Goal: Task Accomplishment & Management: Use online tool/utility

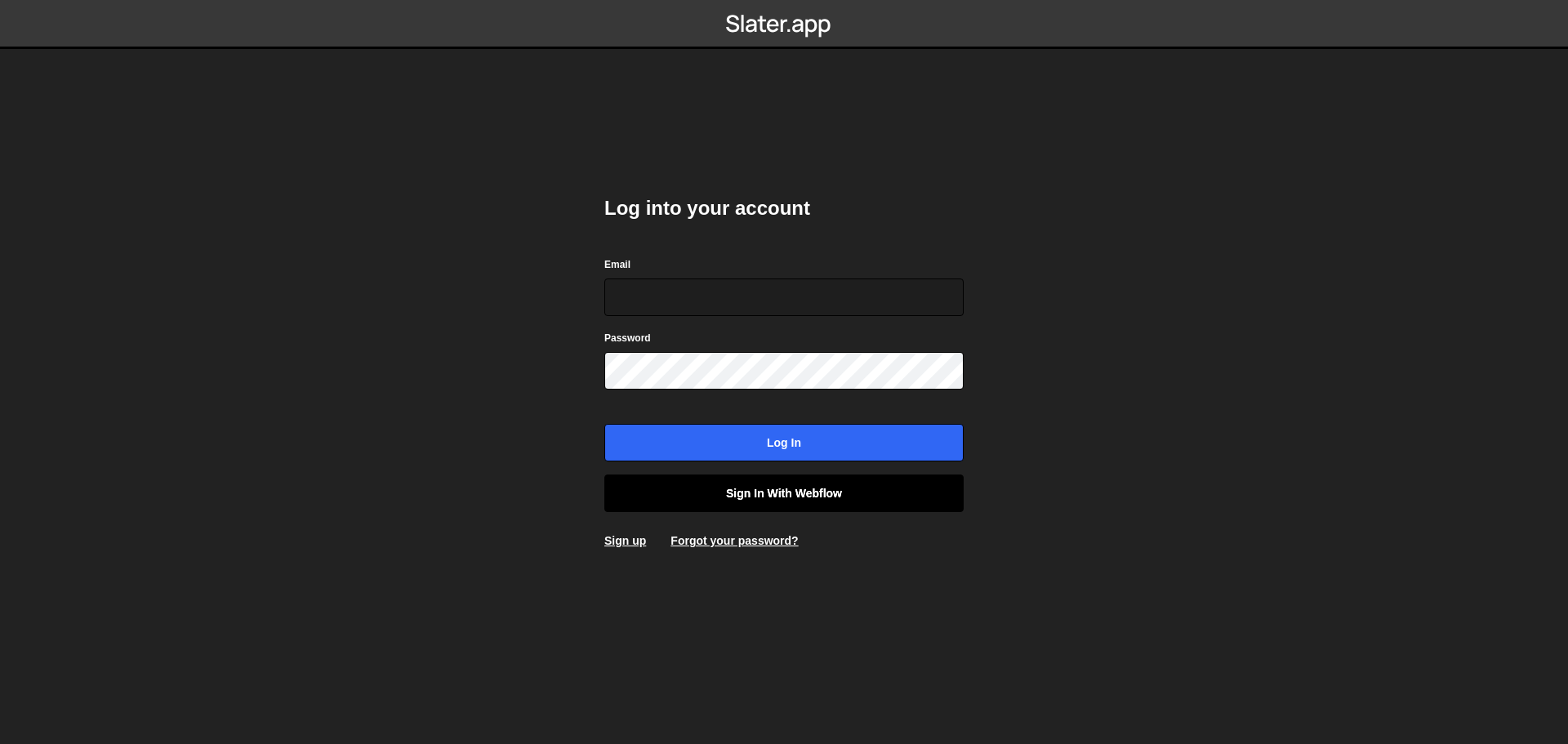
click at [826, 488] on link "Sign in with Webflow" at bounding box center [784, 493] width 359 height 38
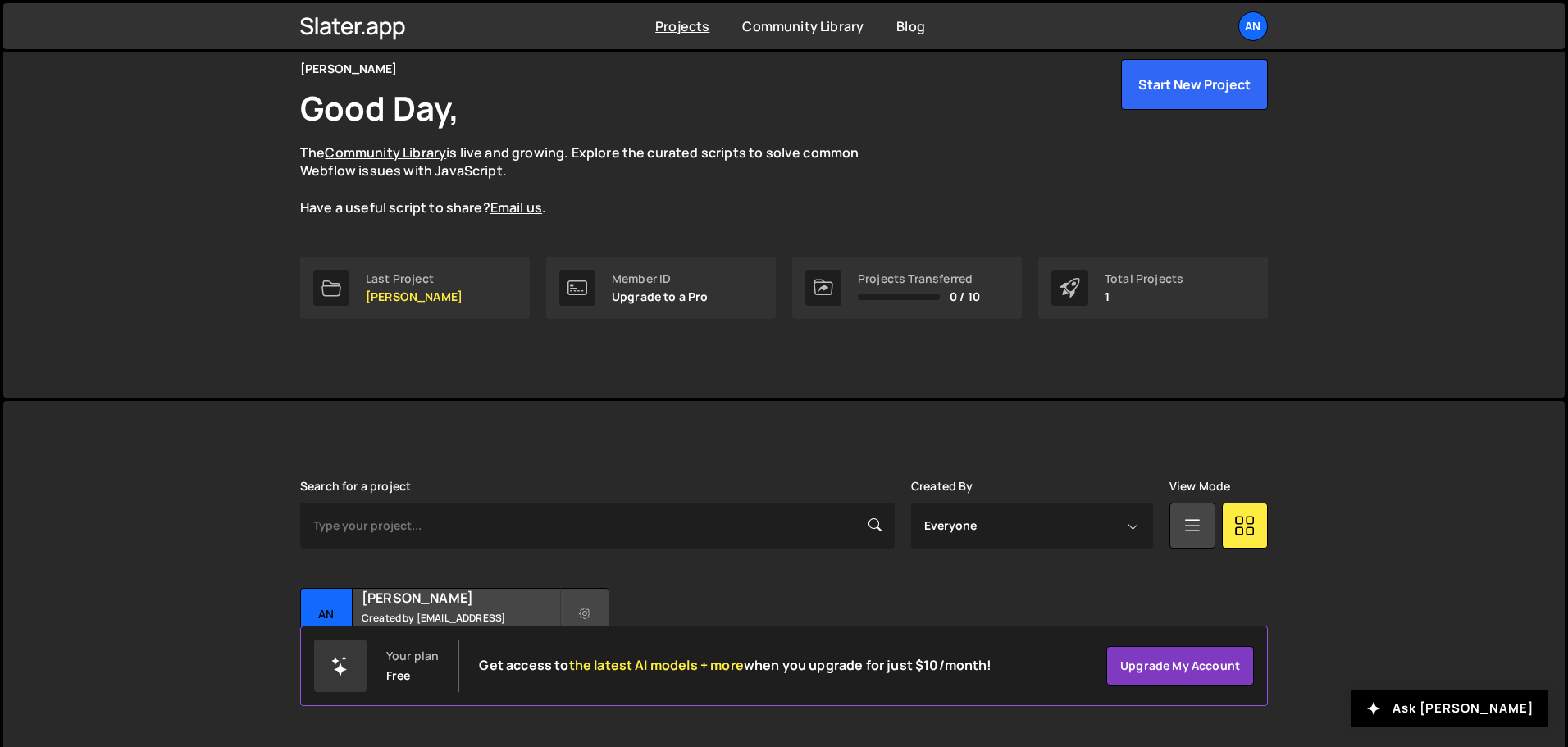
scroll to position [97, 0]
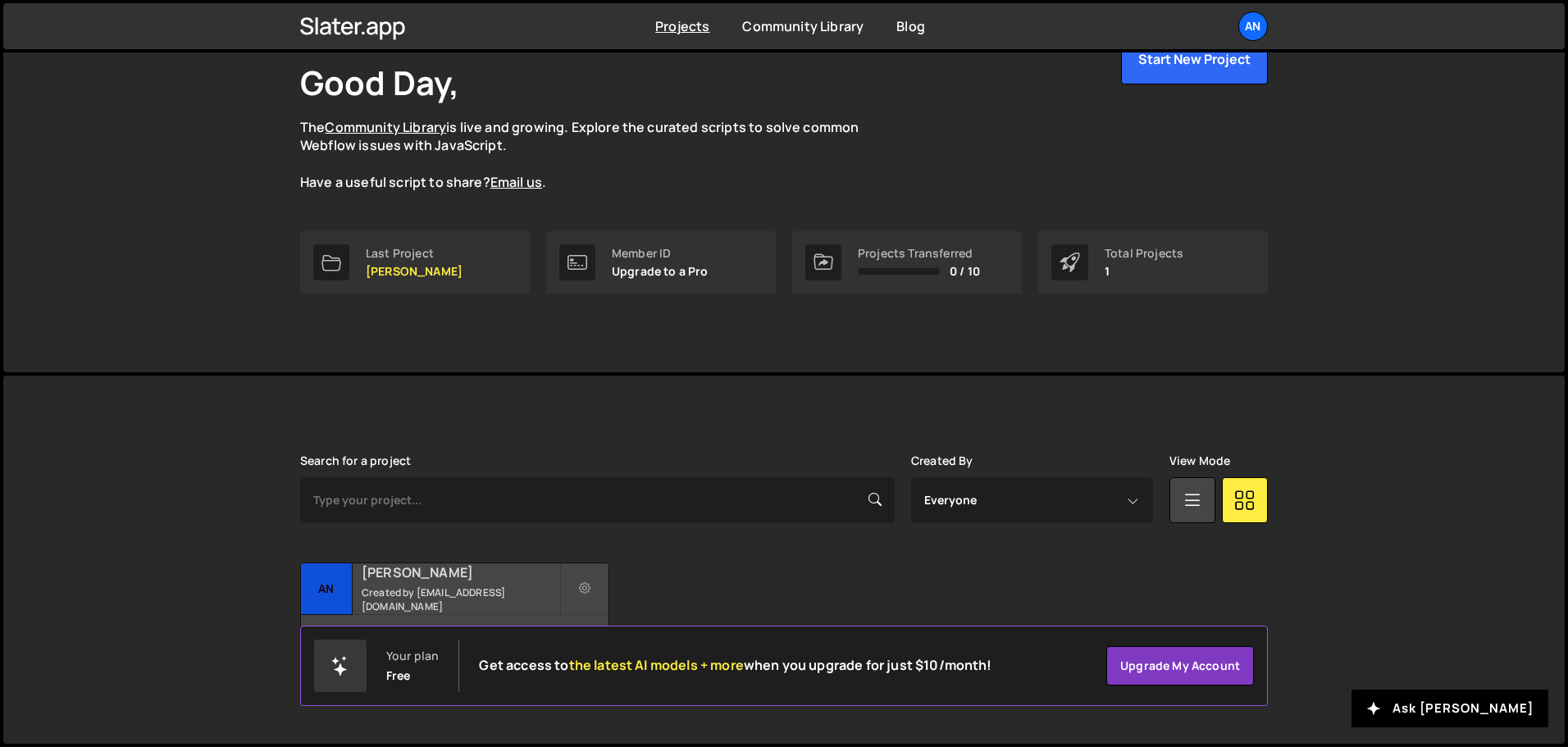
click at [436, 603] on small "Created by andresfelipev947@gmail.com" at bounding box center [461, 600] width 198 height 28
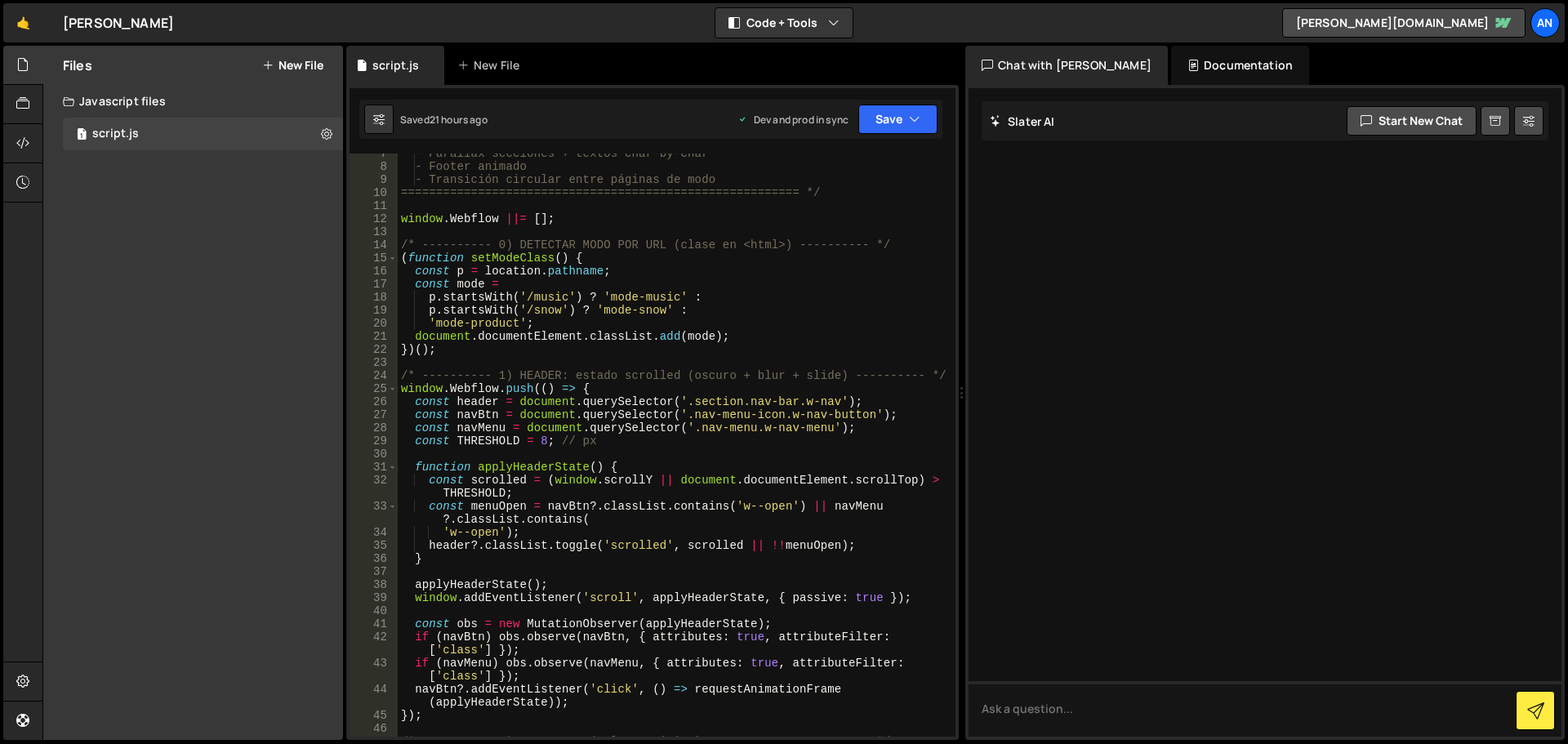
scroll to position [343, 0]
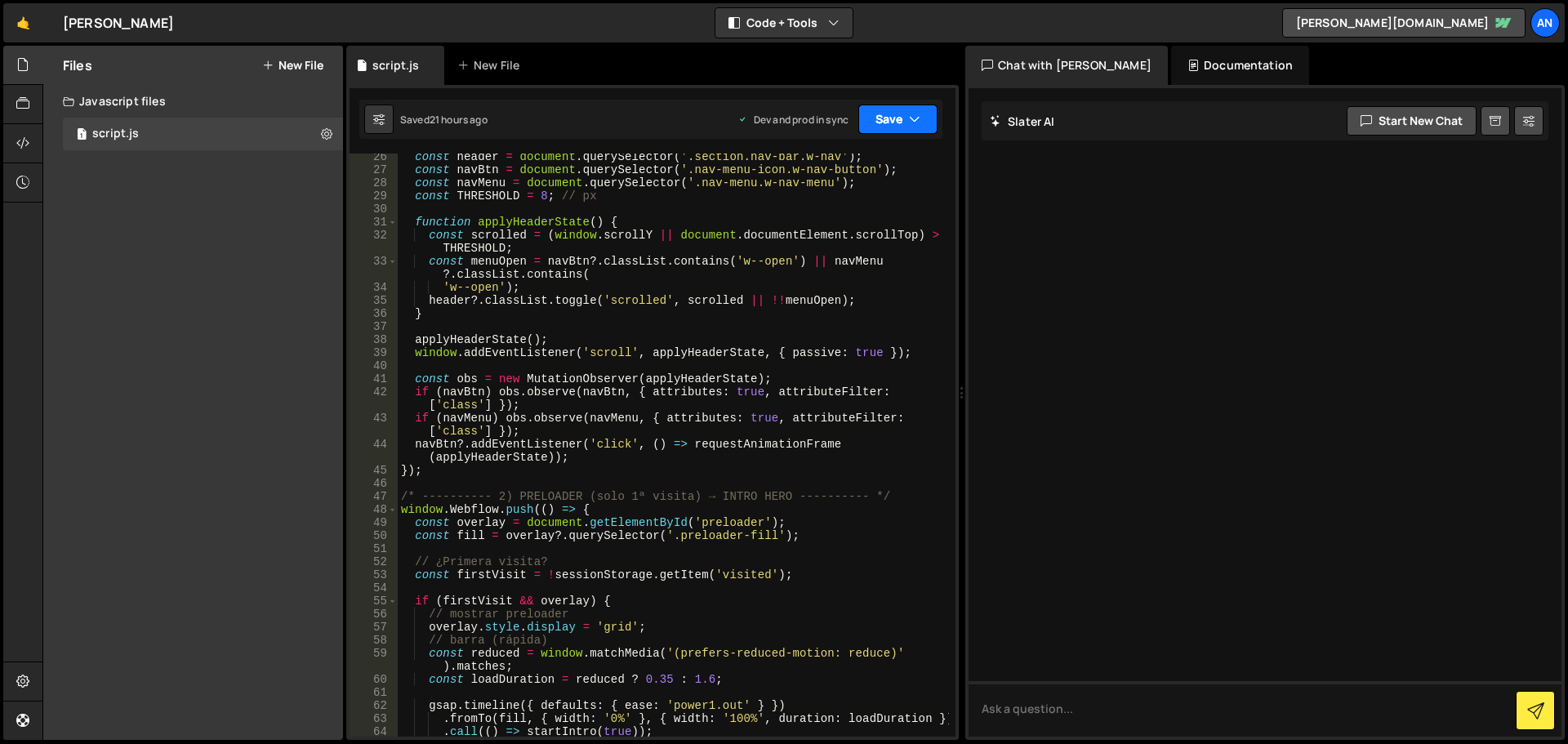
click at [878, 119] on button "Save" at bounding box center [897, 119] width 79 height 30
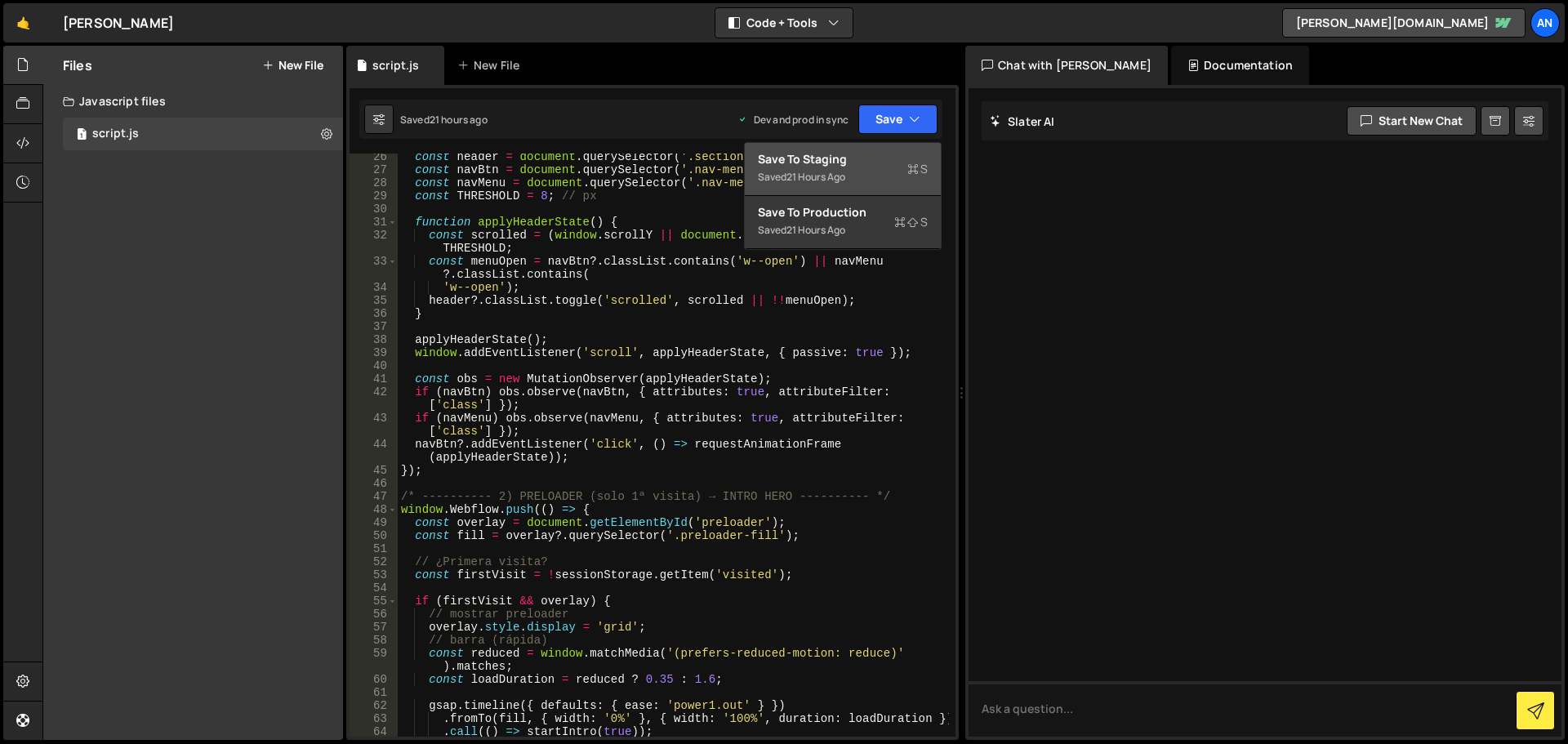
click at [876, 161] on div "Save to Staging S" at bounding box center [842, 159] width 170 height 17
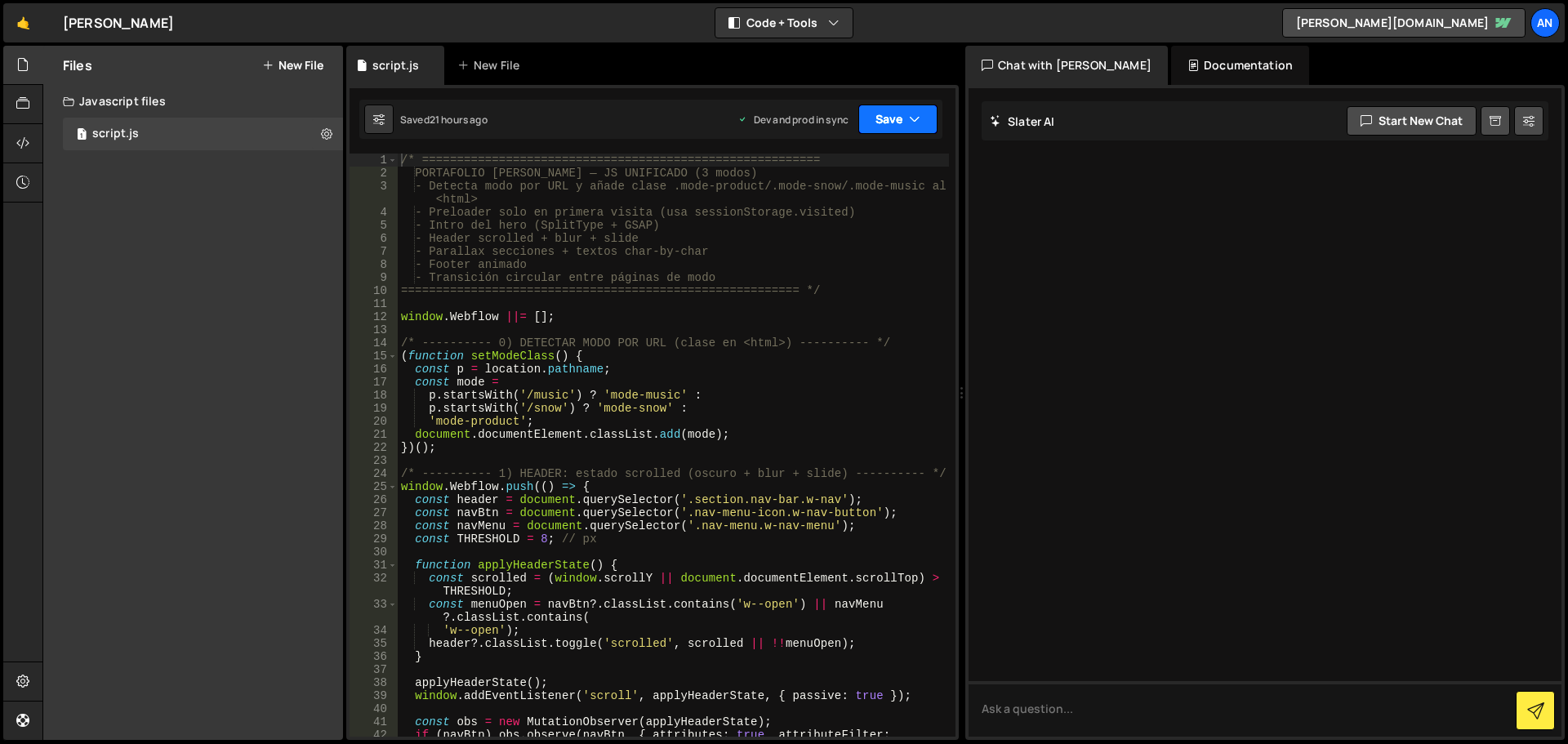
click at [896, 109] on button "Save" at bounding box center [897, 119] width 79 height 30
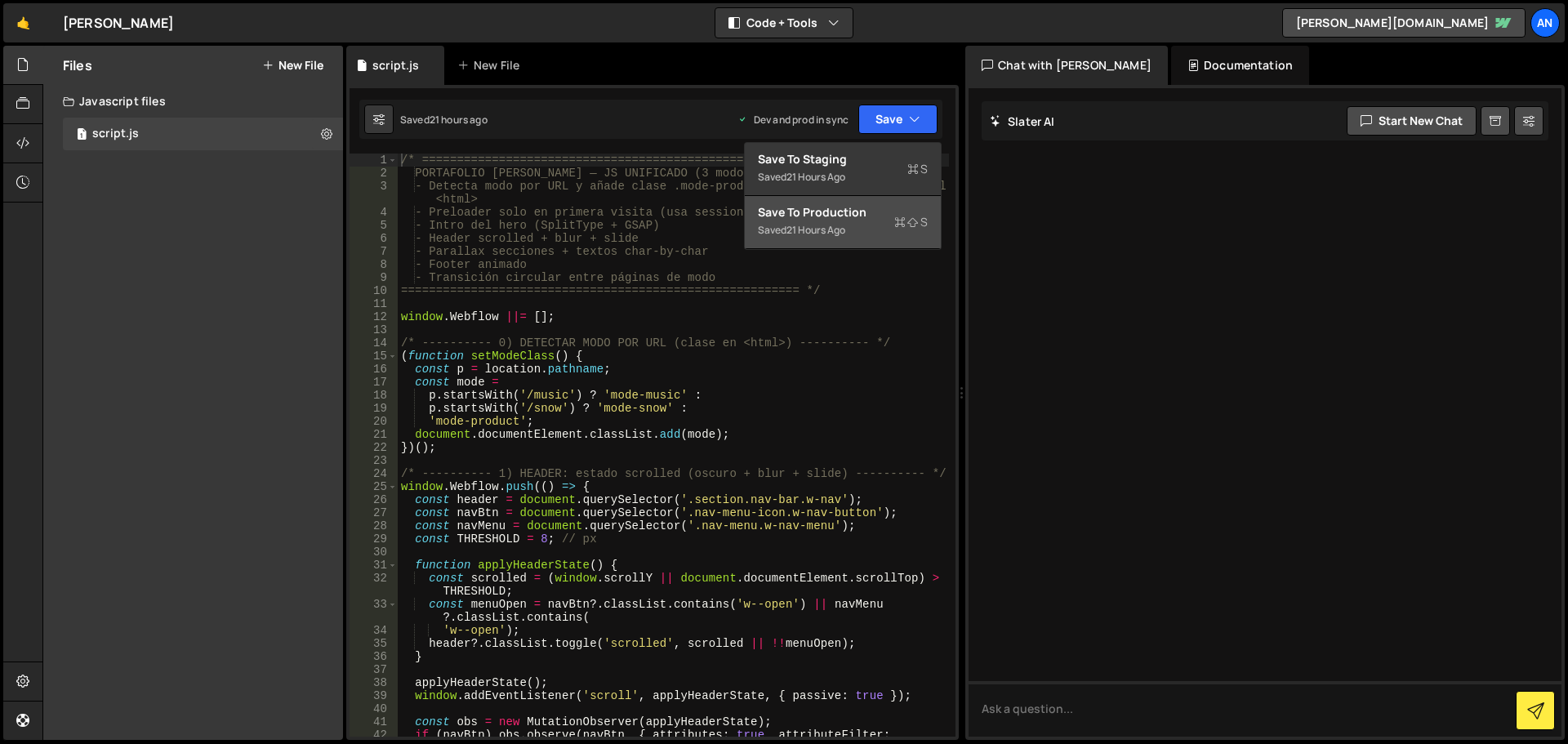
click at [849, 211] on div "Save to Production S" at bounding box center [842, 212] width 170 height 17
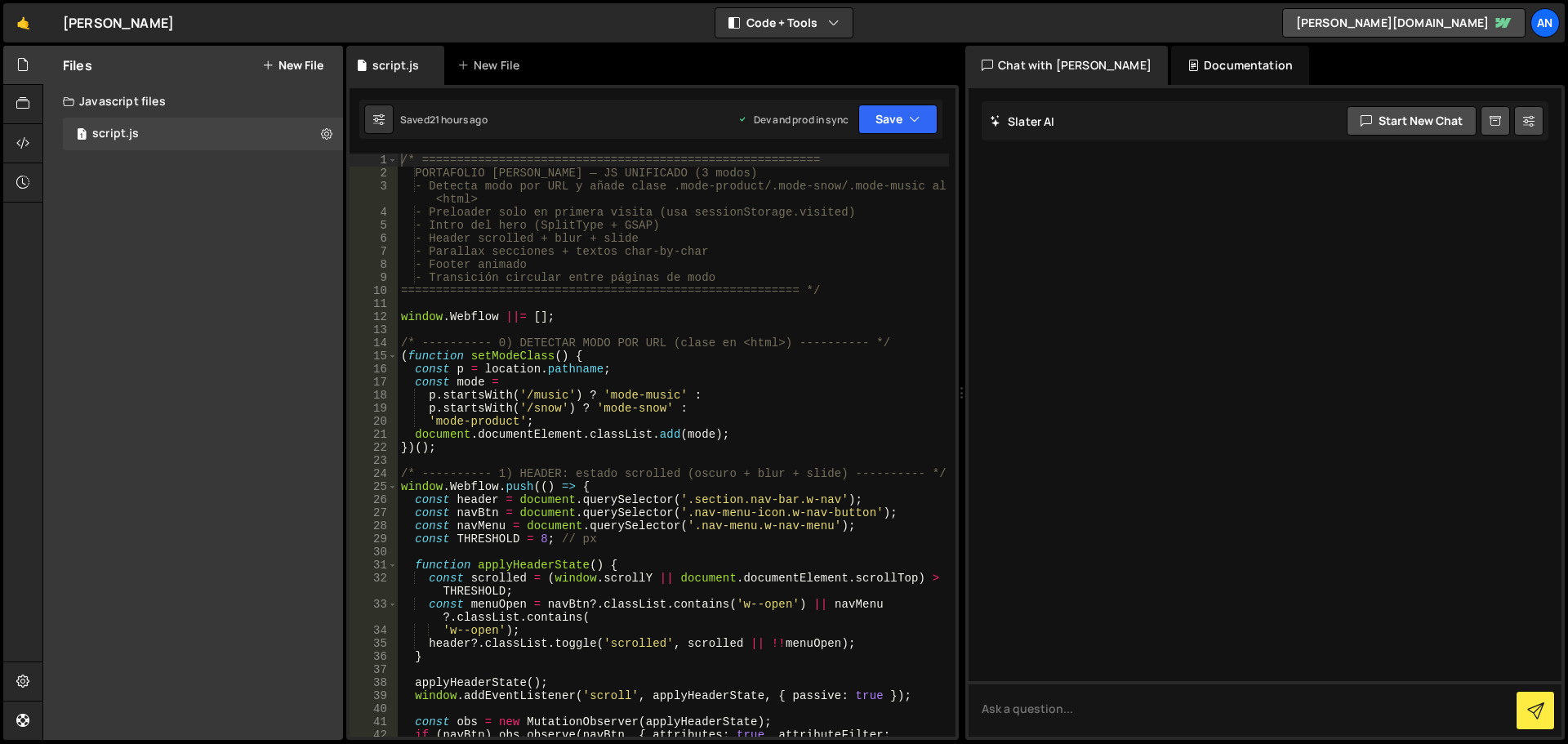
click at [623, 359] on div "/* ========================================================= PORTAFOLIO [PERSON…" at bounding box center [673, 465] width 551 height 623
click at [449, 200] on div "/* ========================================================= PORTAFOLIO [PERSON…" at bounding box center [673, 465] width 551 height 623
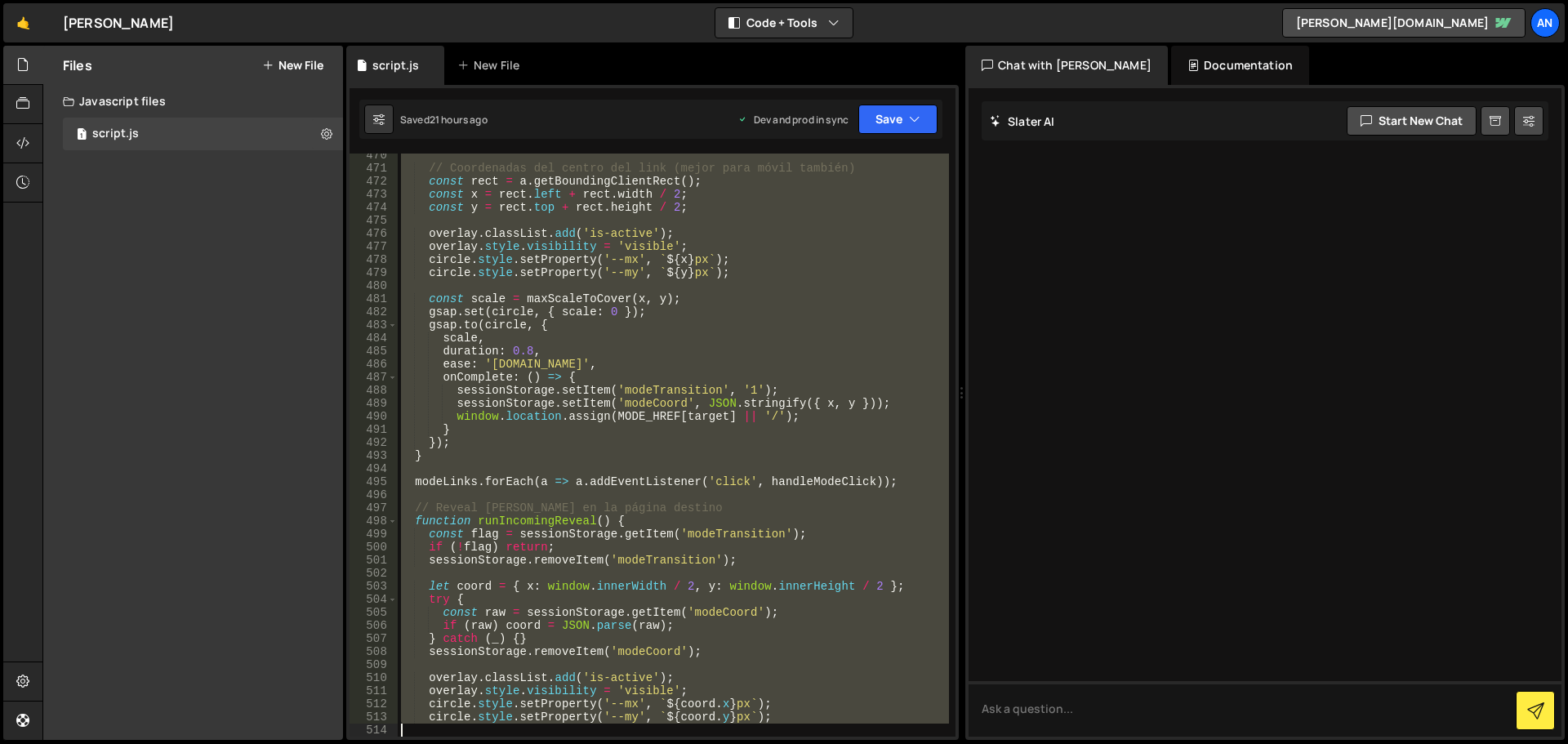
scroll to position [6658, 0]
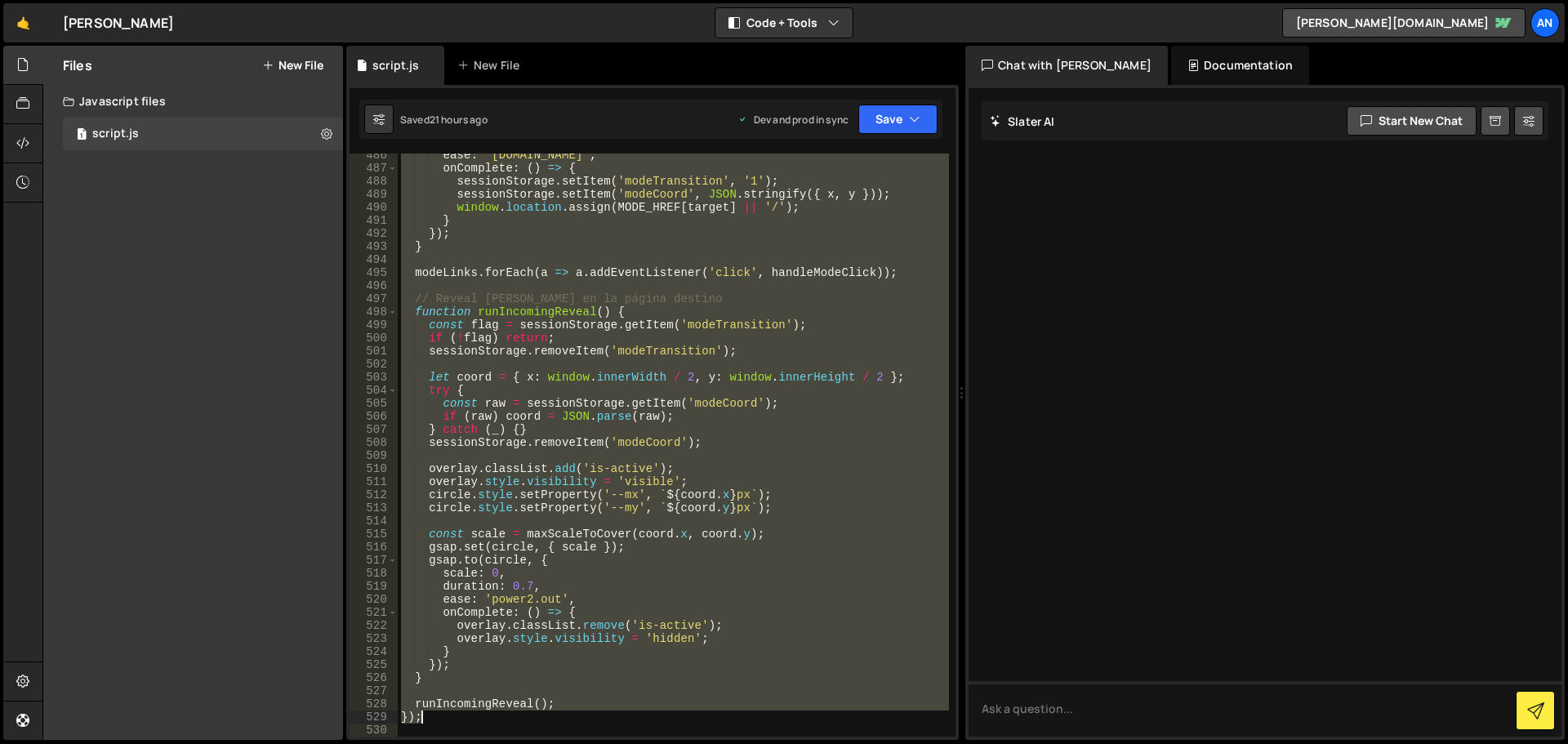
drag, startPoint x: 400, startPoint y: 159, endPoint x: 649, endPoint y: 719, distance: 612.9
click at [649, 719] on div "ease : '[DOMAIN_NAME]' , onComplete : ( ) => { sessionStorage . setItem ( 'mode…" at bounding box center [673, 453] width 551 height 610
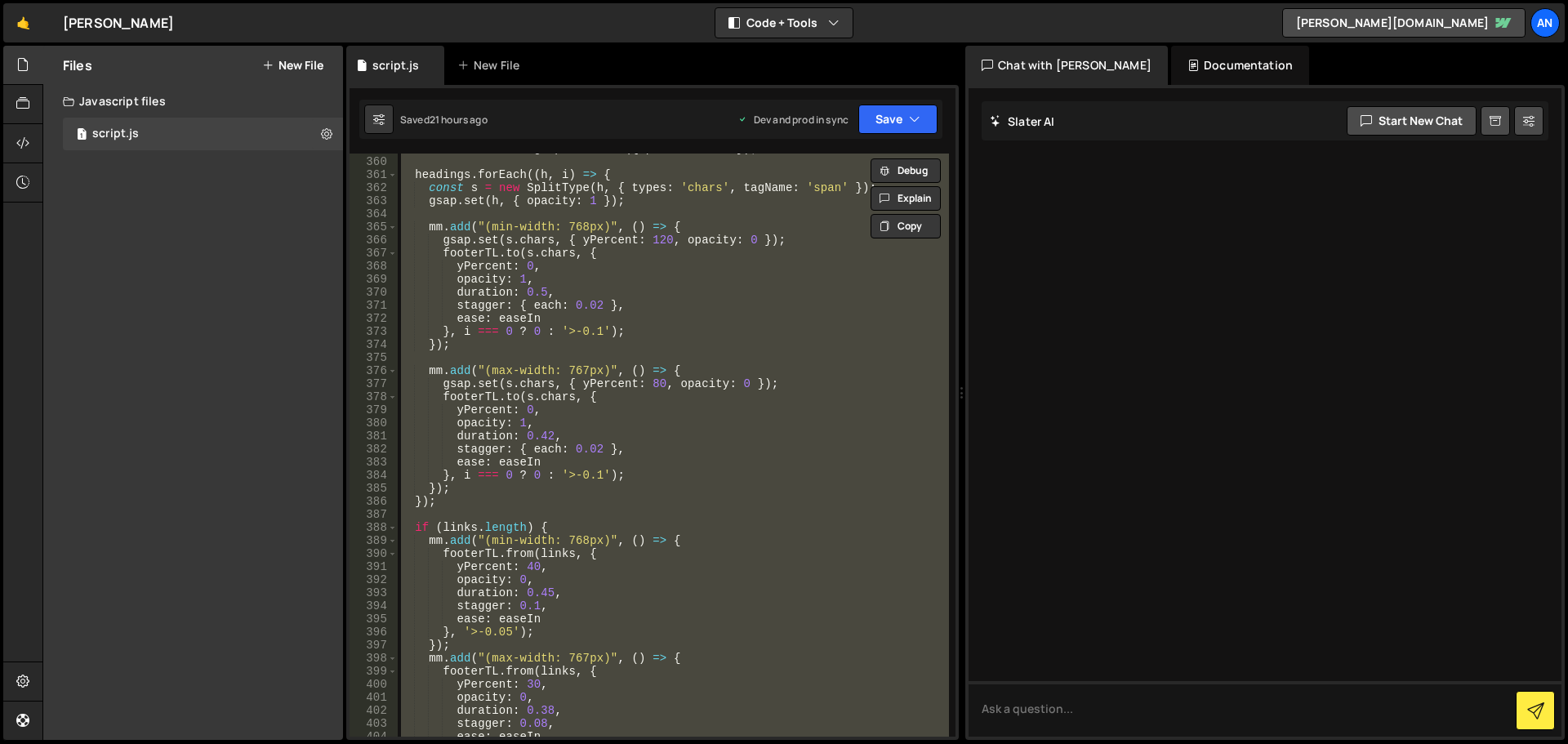
scroll to position [5041, 0]
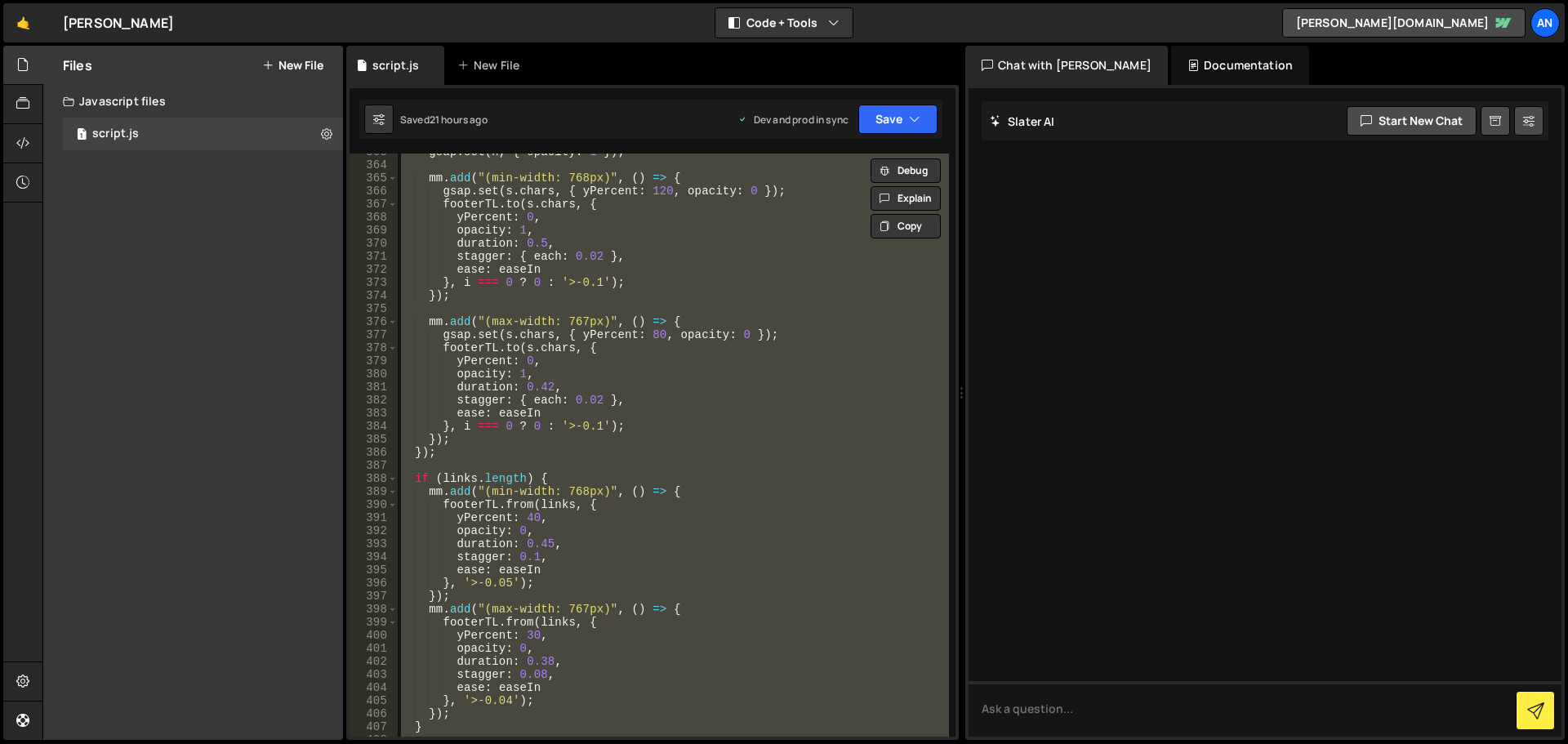
paste textarea
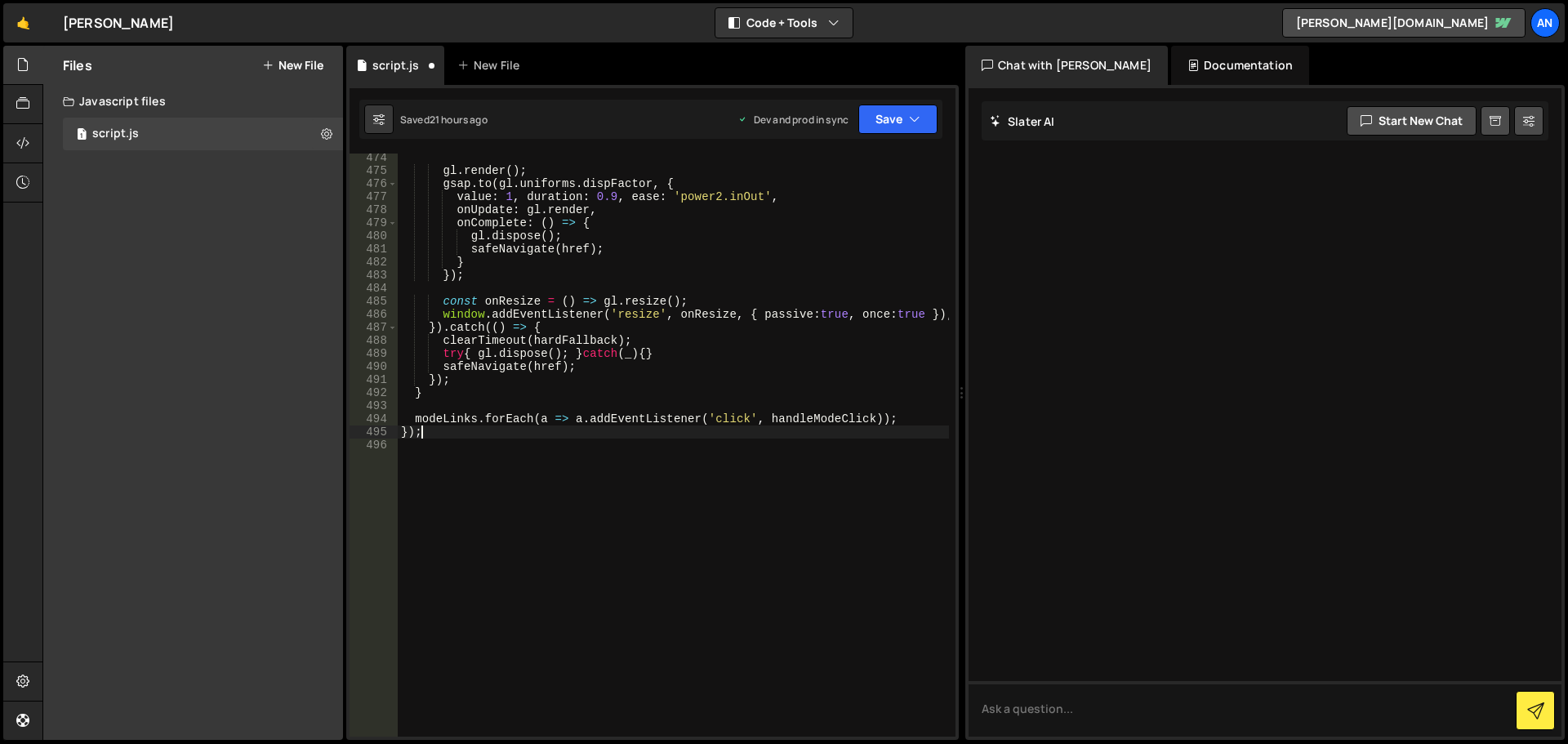
scroll to position [6701, 0]
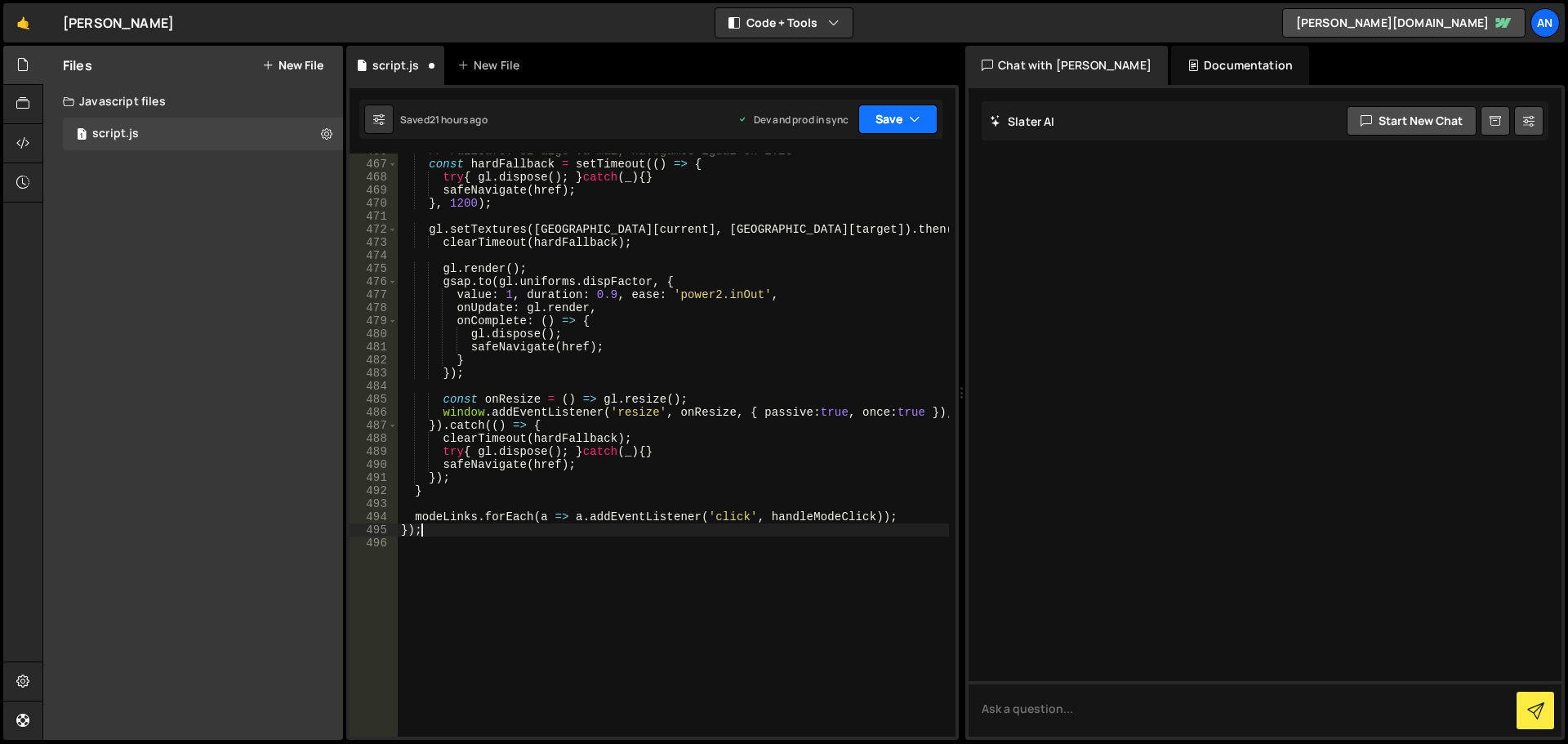
click at [882, 111] on button "Save" at bounding box center [897, 119] width 79 height 30
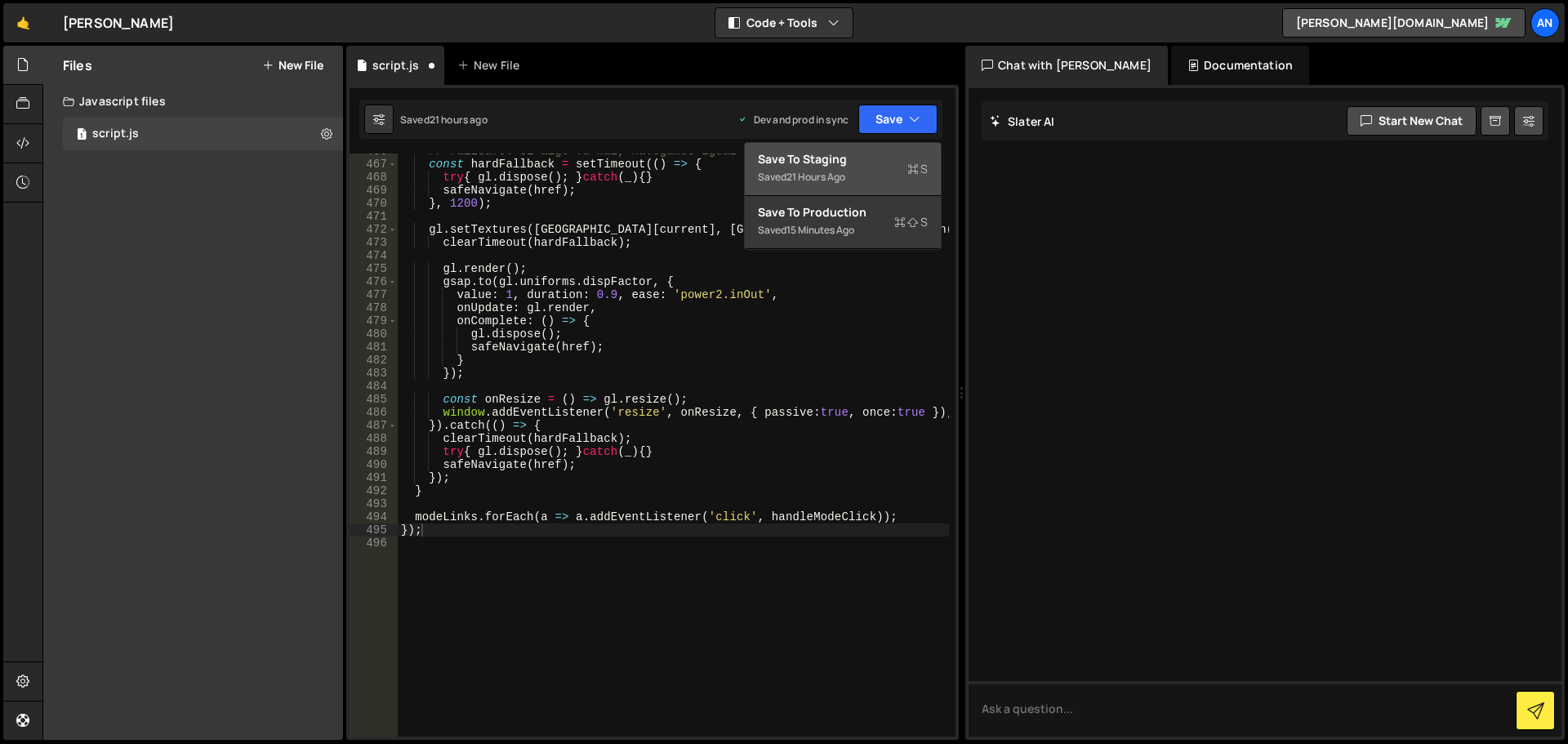
click at [870, 163] on div "Save to Staging S" at bounding box center [842, 159] width 170 height 17
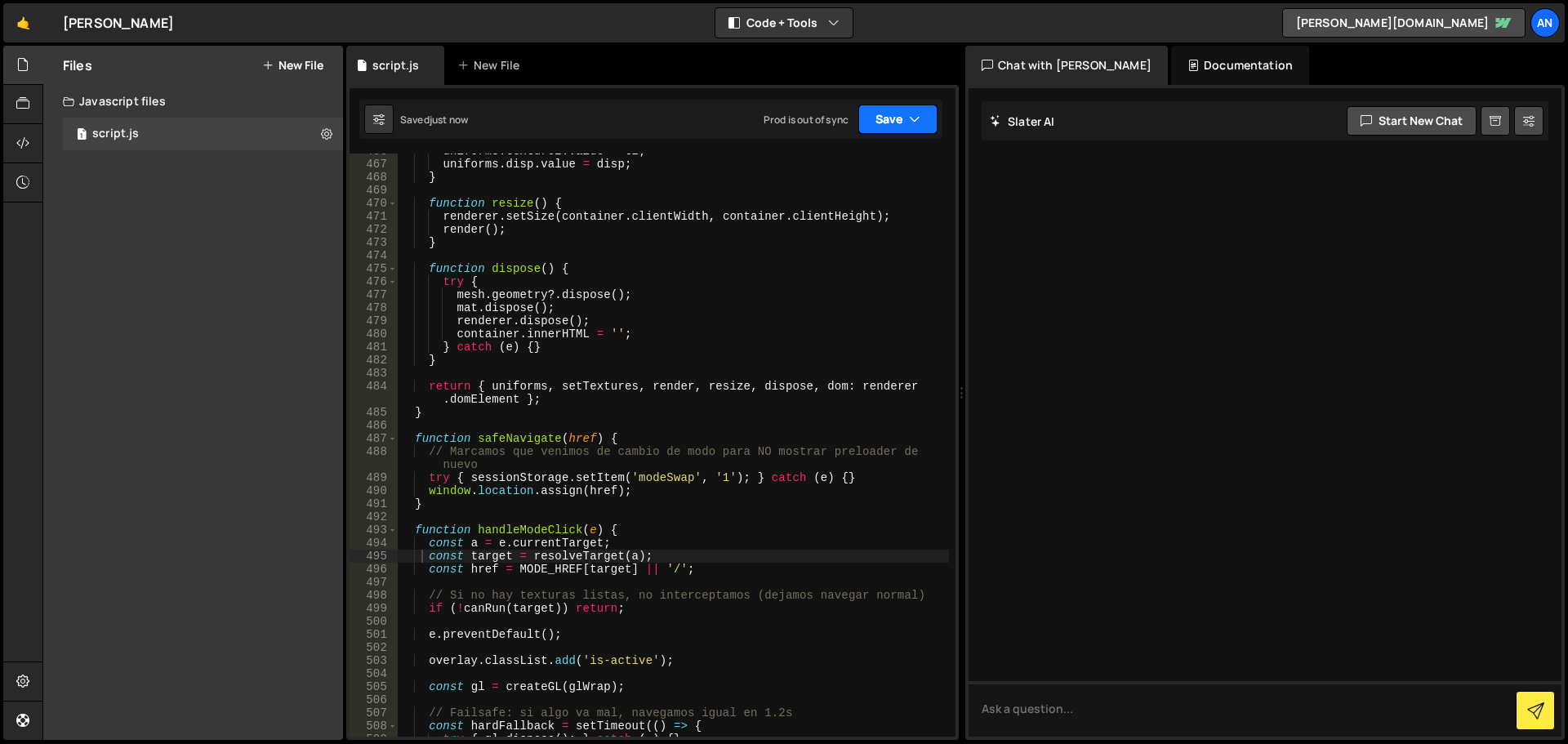
click at [893, 119] on button "Save" at bounding box center [897, 119] width 79 height 30
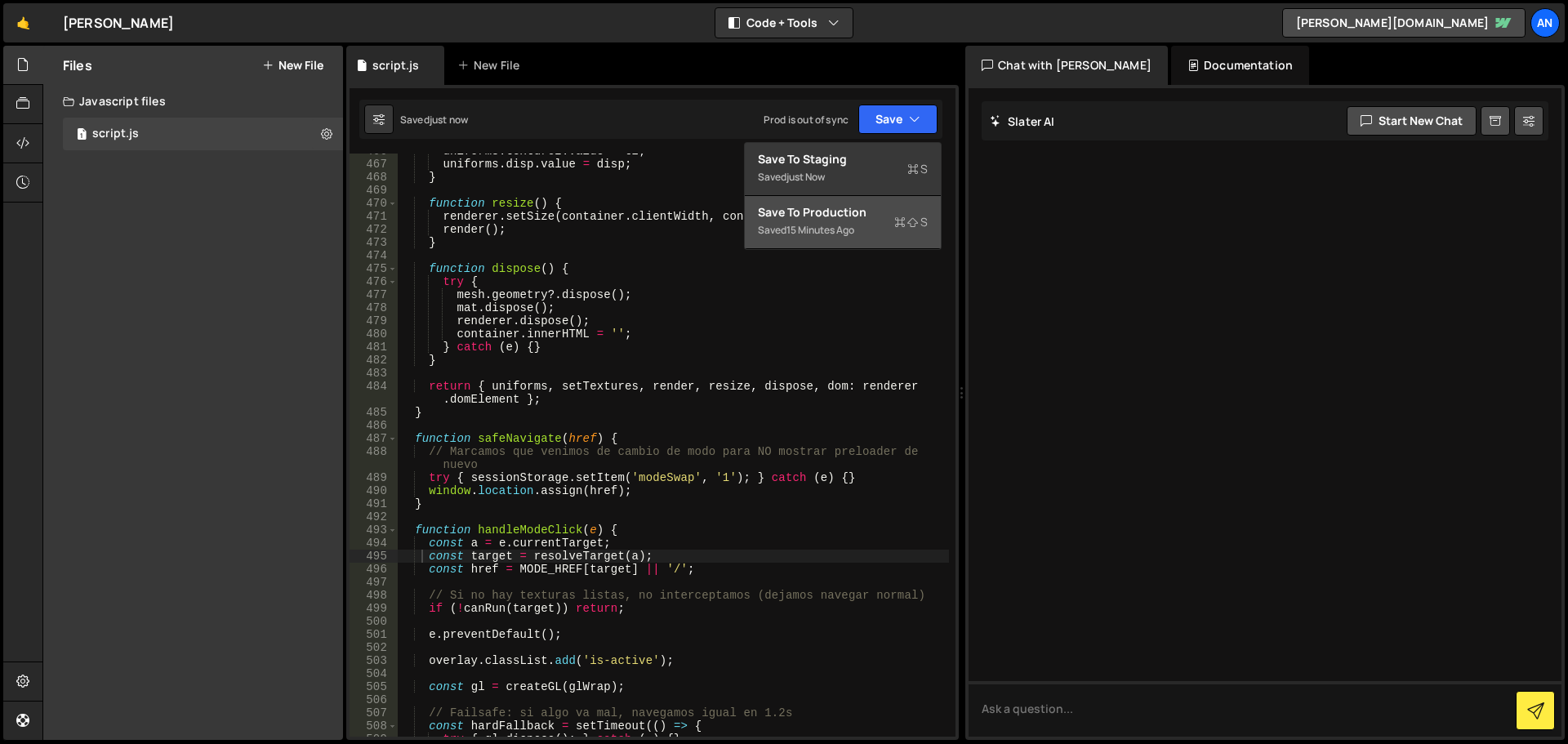
click at [876, 208] on div "Save to Production S" at bounding box center [842, 212] width 170 height 17
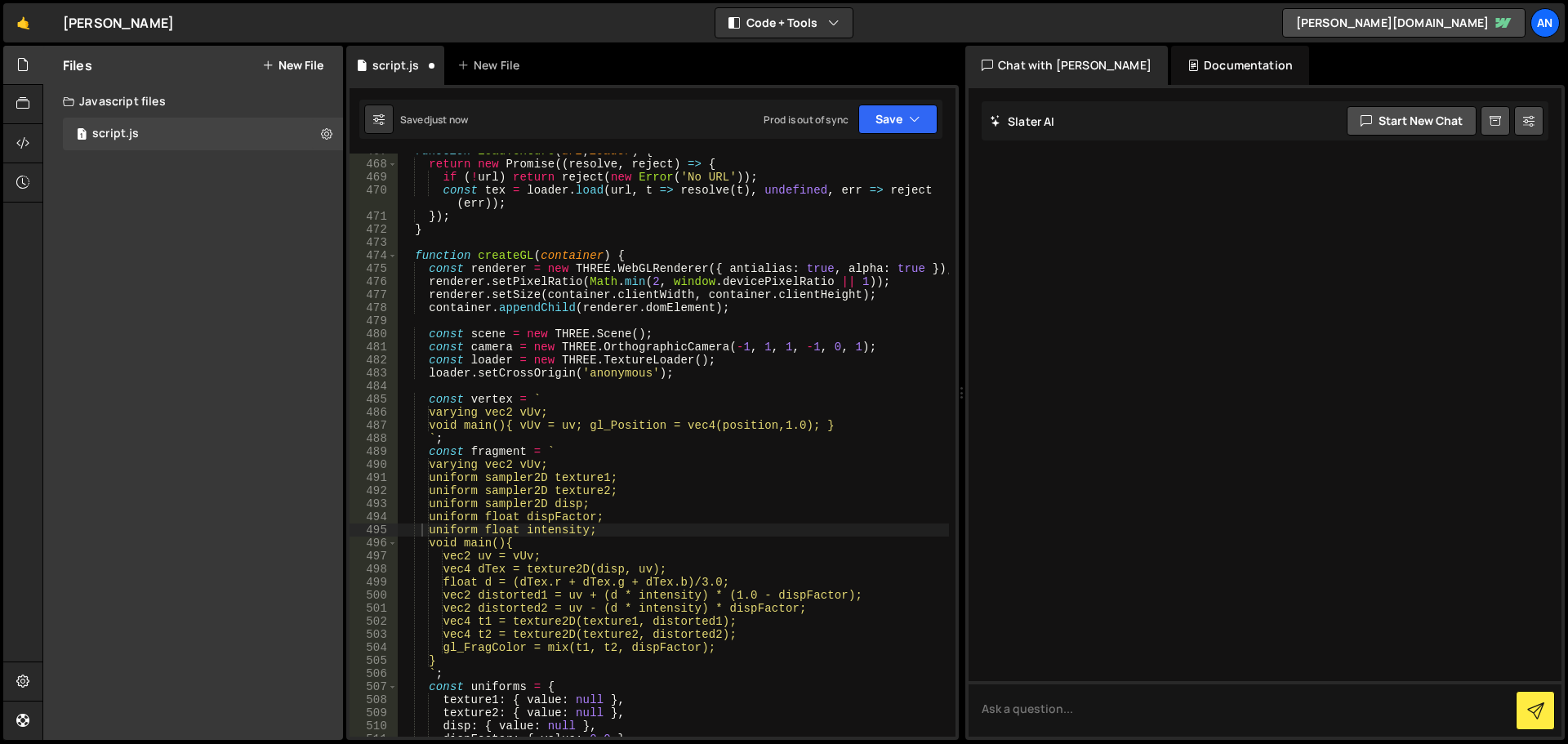
scroll to position [6453, 0]
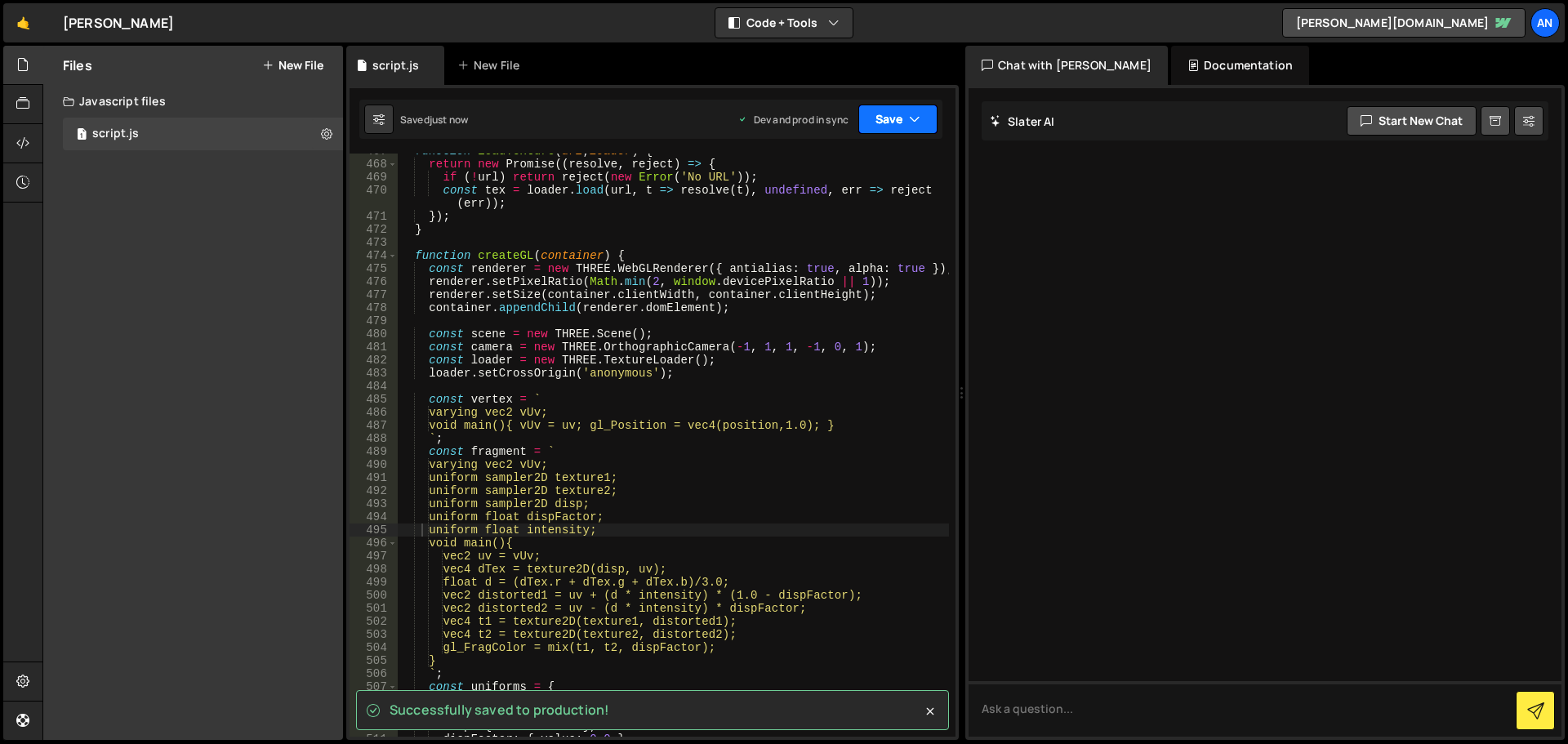
click at [883, 123] on button "Save" at bounding box center [897, 119] width 79 height 30
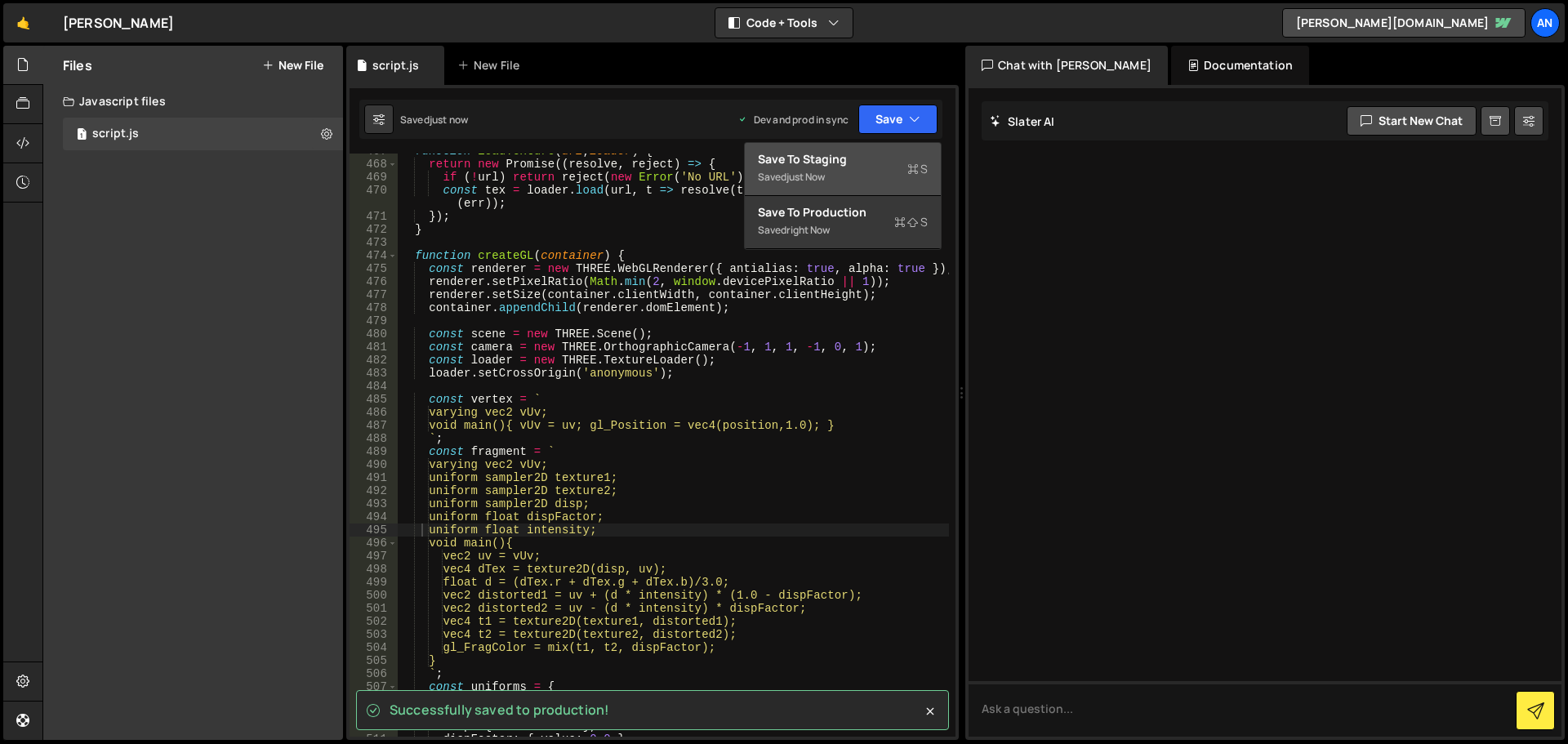
click at [876, 161] on div "Save to Staging S" at bounding box center [842, 159] width 170 height 17
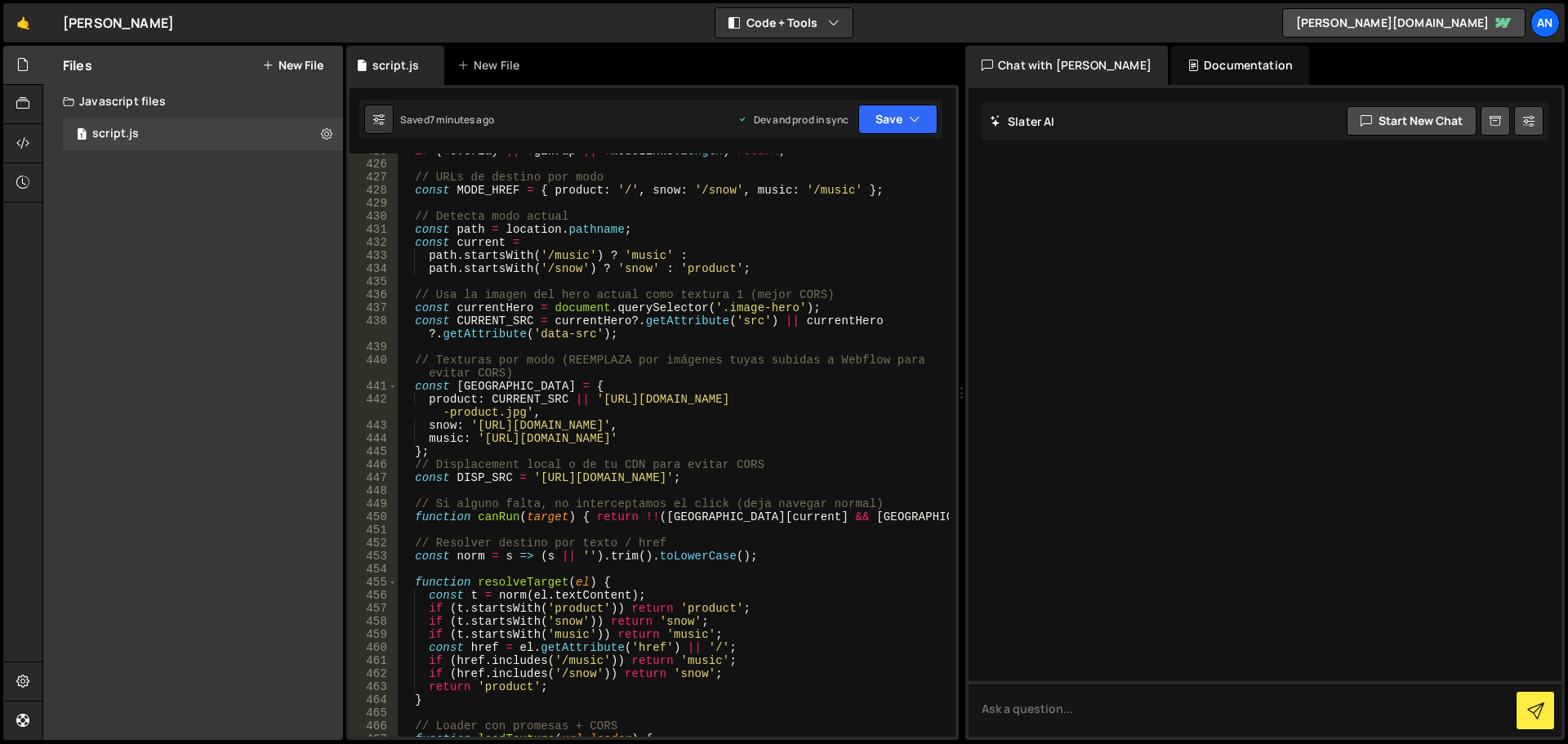
scroll to position [5865, 0]
click at [604, 361] on div "if ( ! overlay || ! glWrap || ! modeLinks . length ) return ; // URLs de destin…" at bounding box center [673, 449] width 551 height 610
click at [646, 402] on div "if ( ! overlay || ! glWrap || ! modeLinks . length ) return ; // URLs de destin…" at bounding box center [673, 449] width 551 height 610
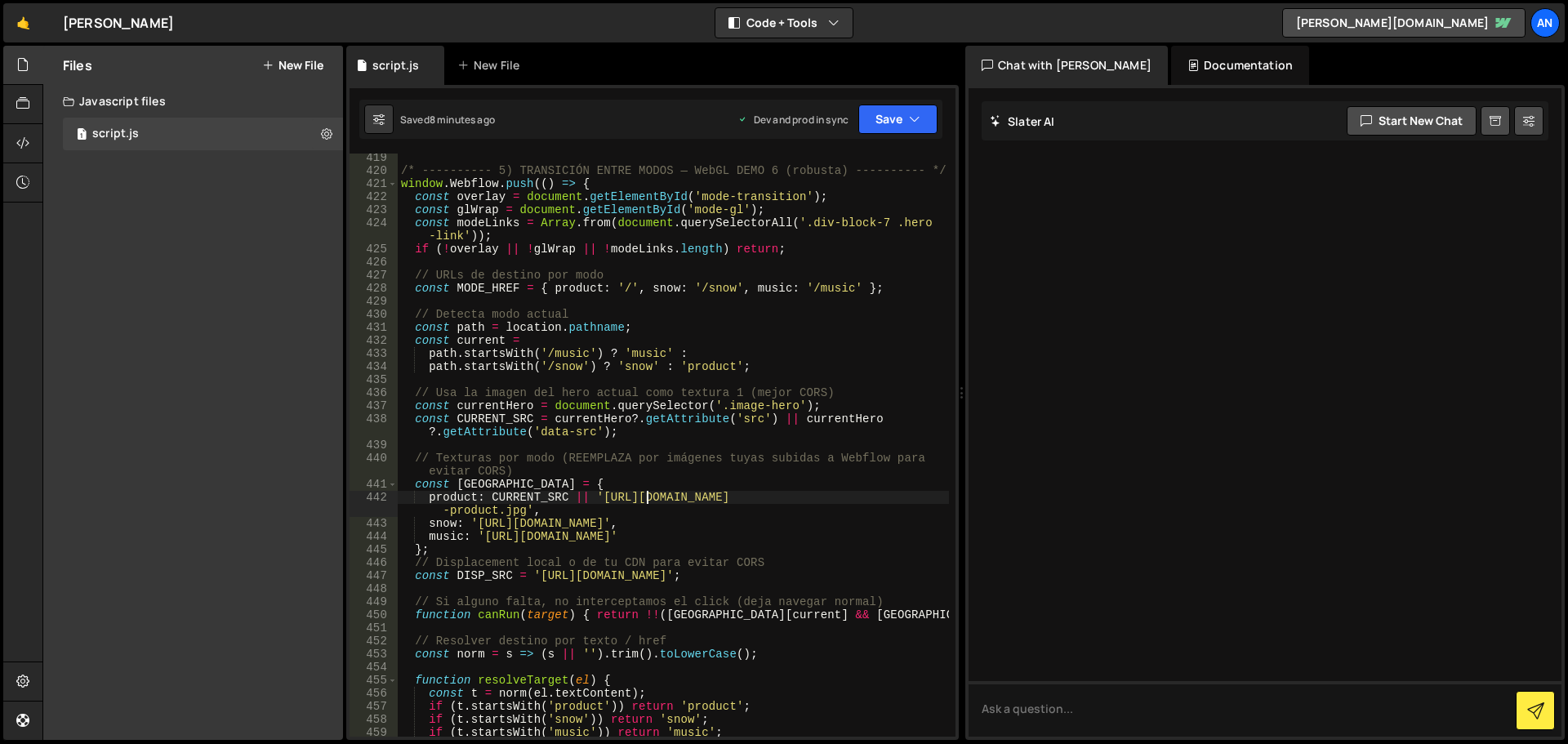
scroll to position [5766, 0]
click at [770, 411] on div "/* ---------- 5) TRANSICIÓN ENTRE MODOS — WebGL DEMO 6 (robusta) ---------- */ …" at bounding box center [673, 455] width 551 height 610
click at [740, 420] on div "/* ---------- 5) TRANSICIÓN ENTRE MODOS — WebGL DEMO 6 (robusta) ---------- */ …" at bounding box center [673, 455] width 551 height 610
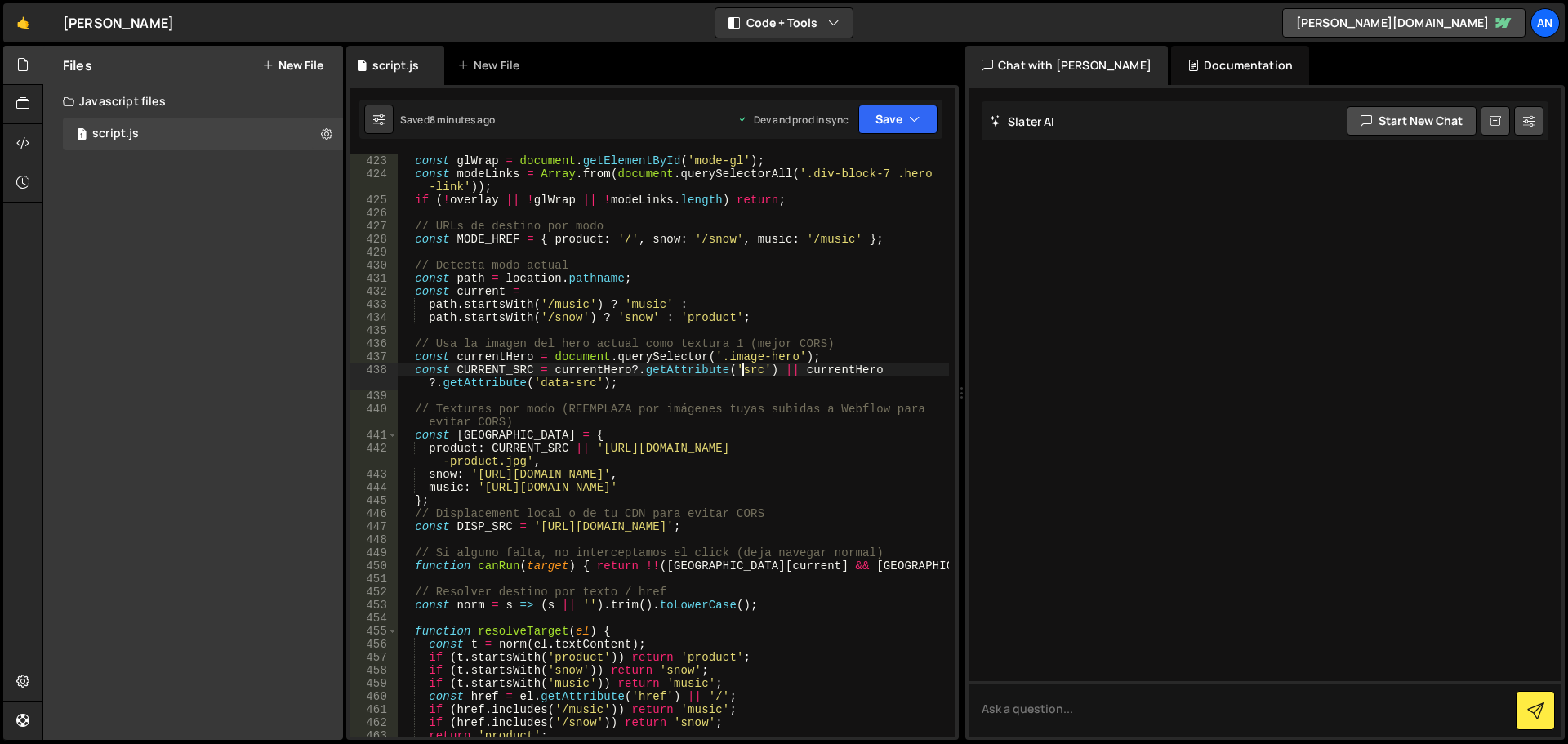
scroll to position [5865, 0]
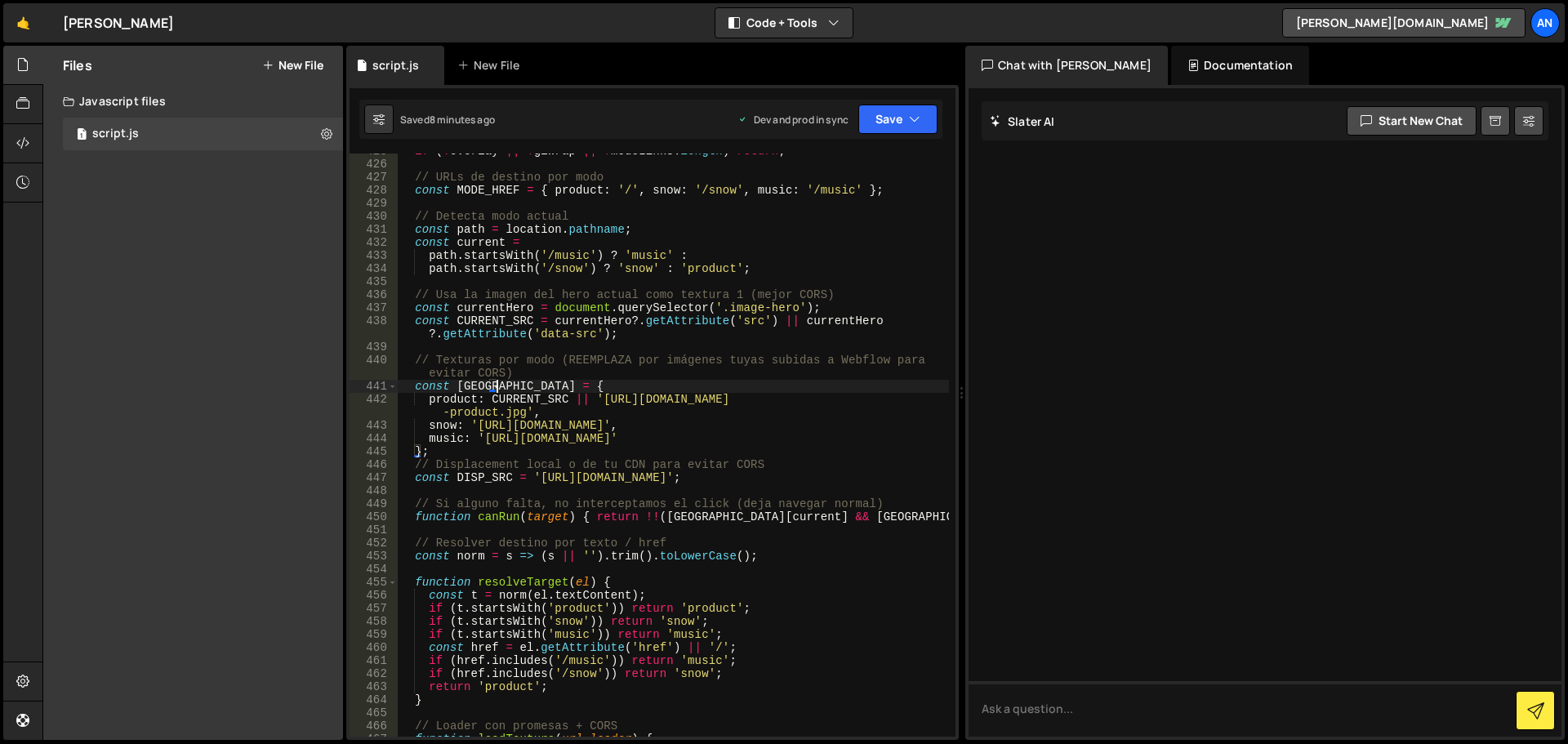
click at [515, 386] on div "if ( ! overlay || ! glWrap || ! modeLinks . length ) return ; // URLs de destin…" at bounding box center [673, 449] width 551 height 610
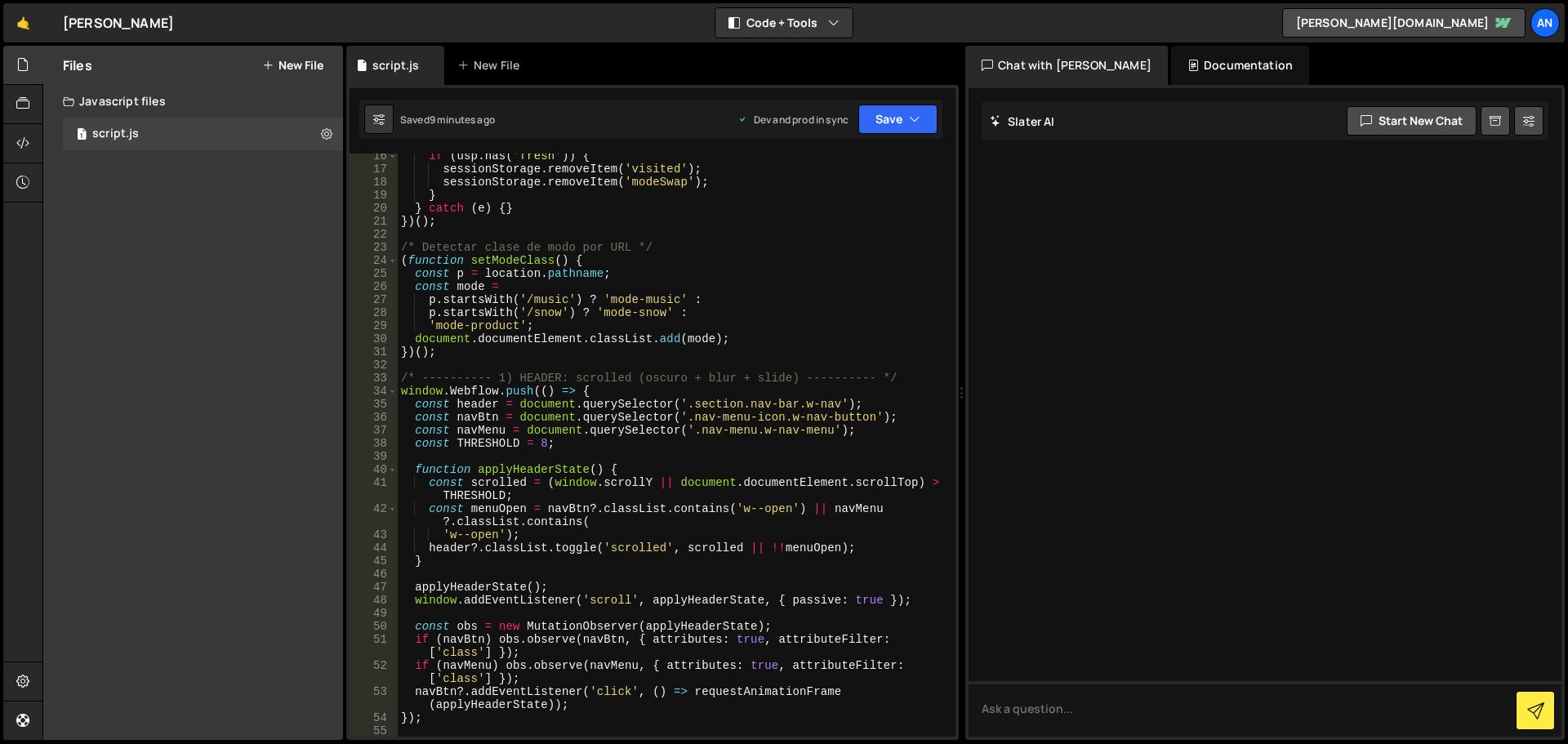
scroll to position [0, 0]
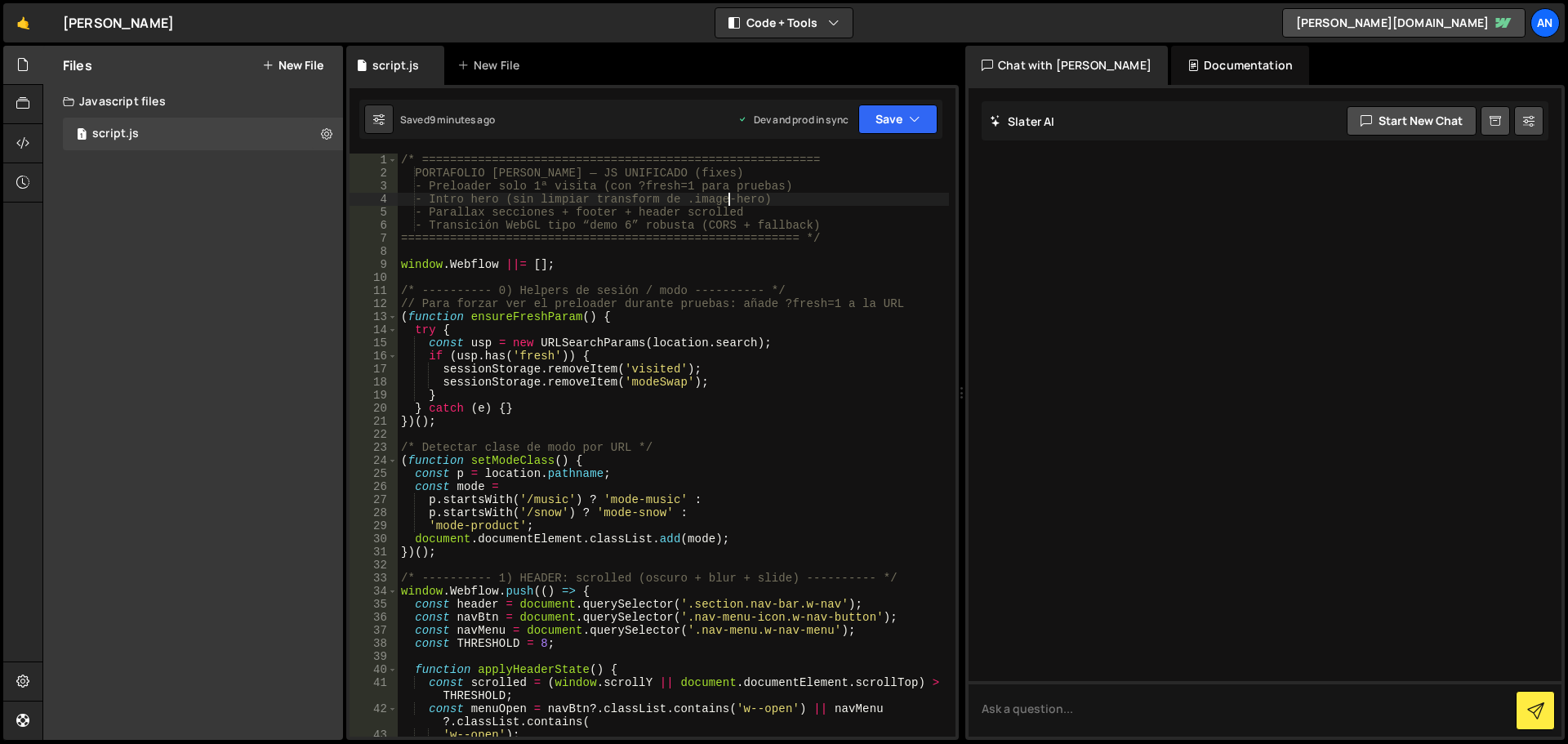
click at [730, 200] on div "/* ========================================================= PORTAFOLIO [PERSON…" at bounding box center [673, 458] width 551 height 610
click at [619, 195] on div "/* ========================================================= PORTAFOLIO [PERSON…" at bounding box center [673, 458] width 551 height 610
click at [714, 188] on div "/* ========================================================= PORTAFOLIO [PERSON…" at bounding box center [673, 458] width 551 height 610
click at [720, 196] on div "/* ========================================================= PORTAFOLIO [PERSON…" at bounding box center [673, 458] width 551 height 610
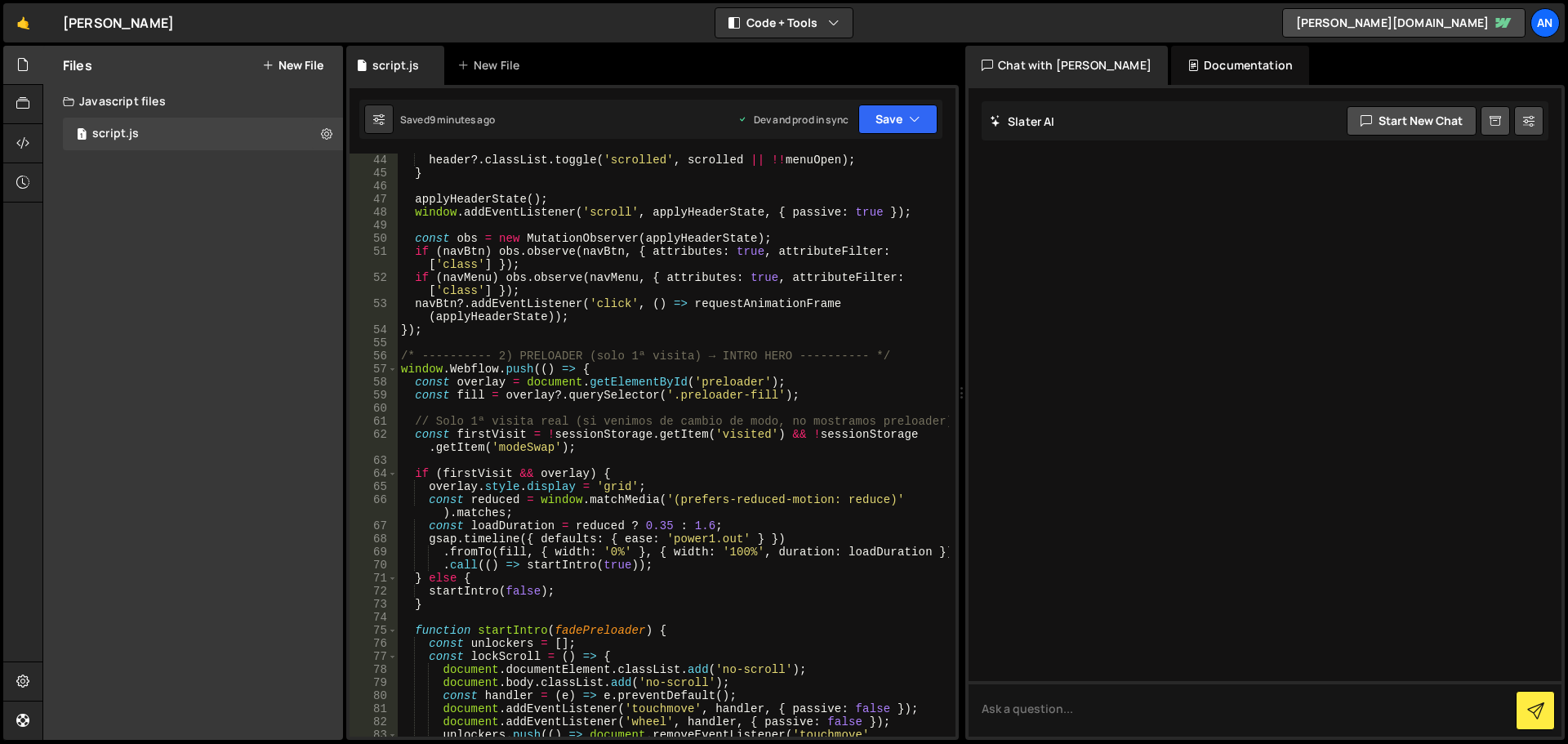
scroll to position [735, 0]
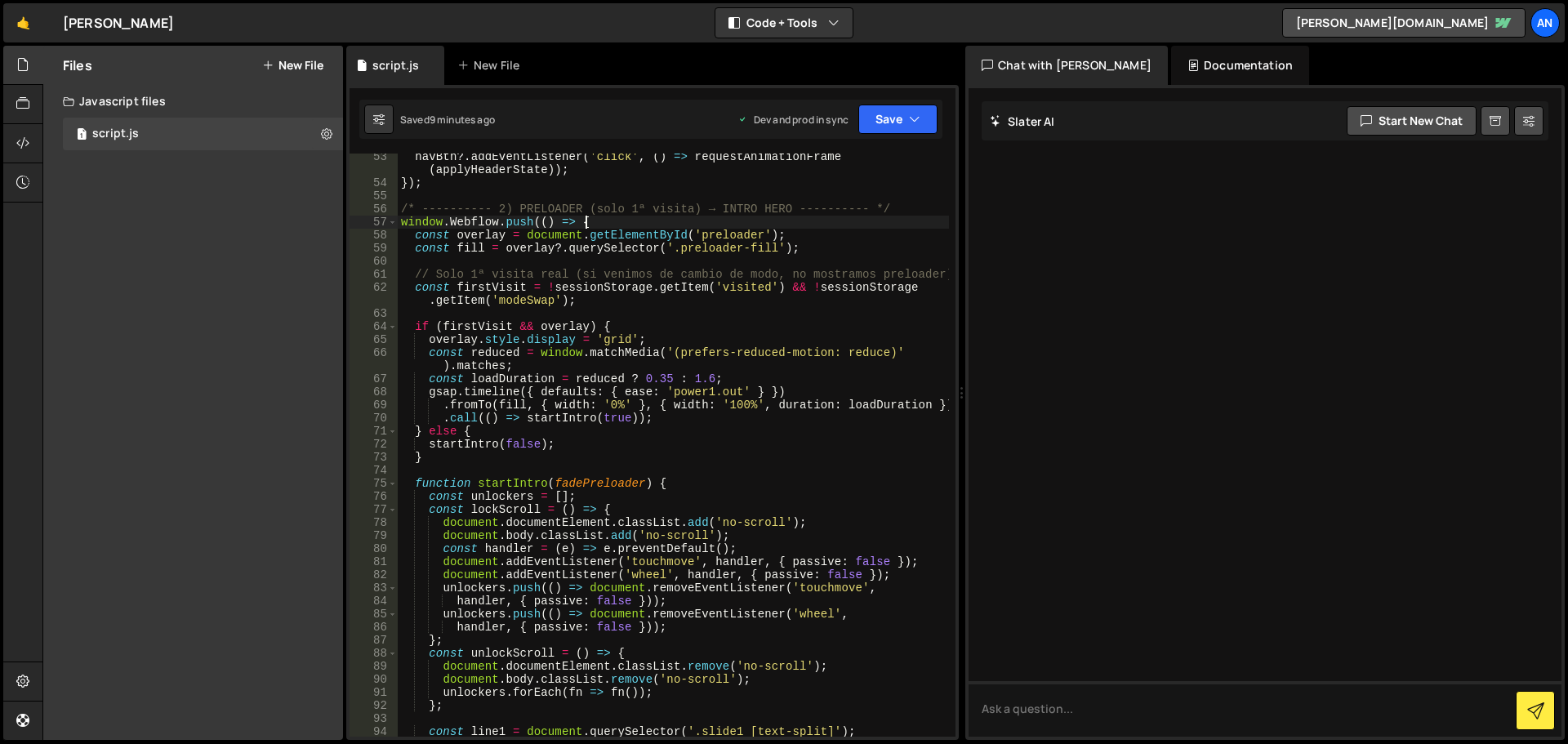
click at [613, 221] on div "navBtn ?. addEventListener ( 'click' , ( ) => requestAnimationFrame ( applyHead…" at bounding box center [673, 461] width 551 height 623
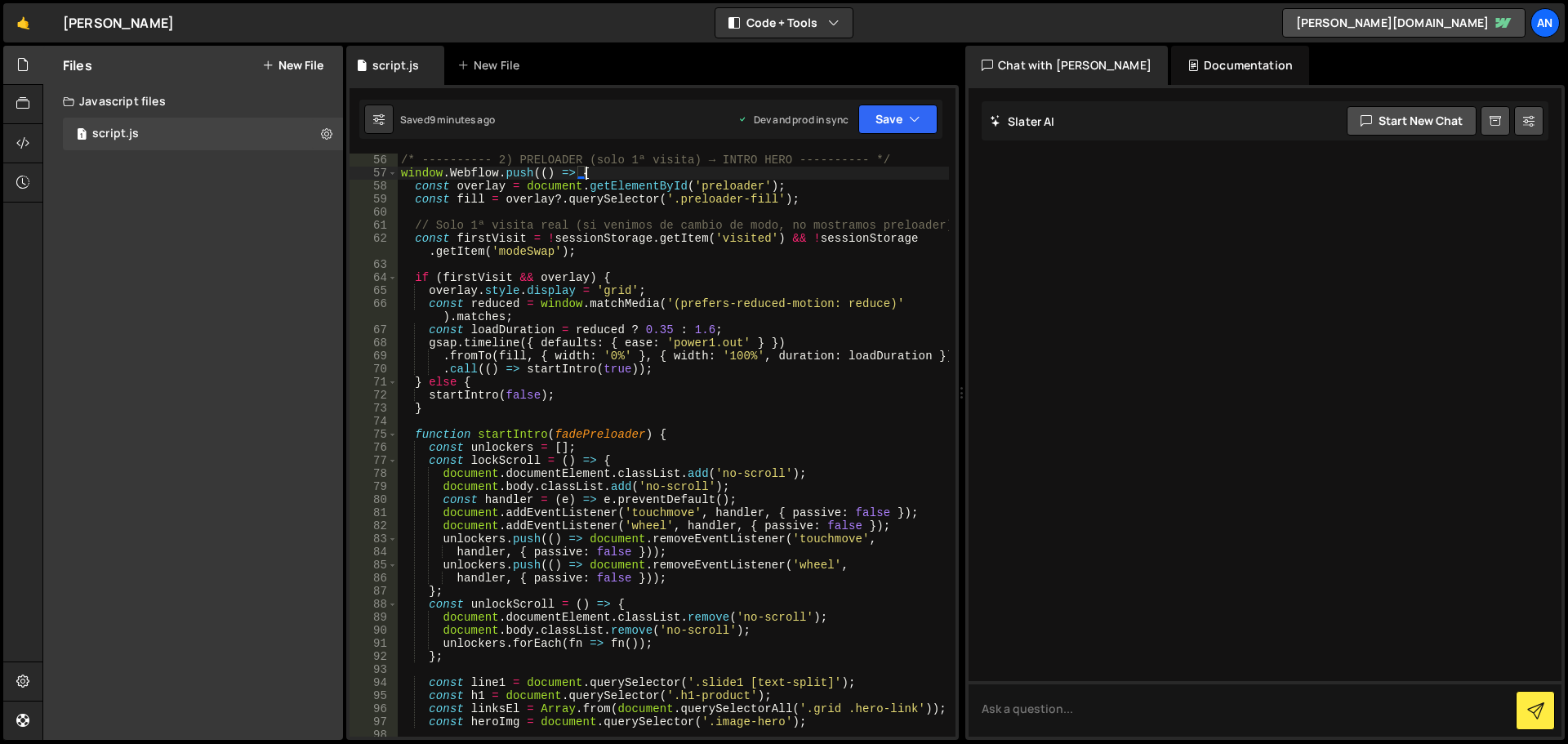
scroll to position [784, 0]
click at [664, 428] on div "/* ---------- 2) PRELOADER (solo 1ª visita) → INTRO HERO ---------- */ window .…" at bounding box center [673, 458] width 551 height 610
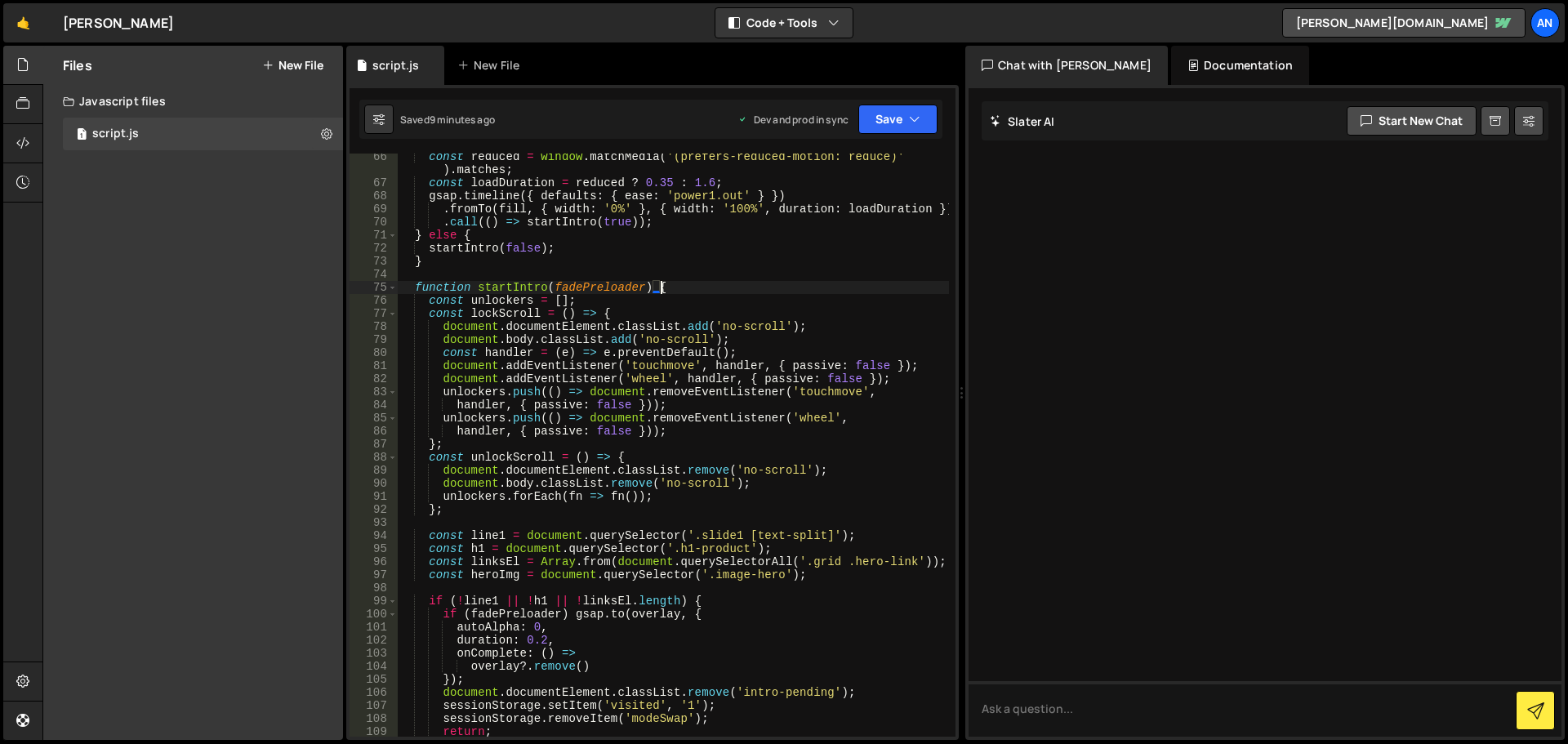
scroll to position [932, 0]
click at [622, 455] on div "const reduced = window . matchMedia ( '(prefers-reduced-motion: reduce)' ) . ma…" at bounding box center [673, 461] width 551 height 623
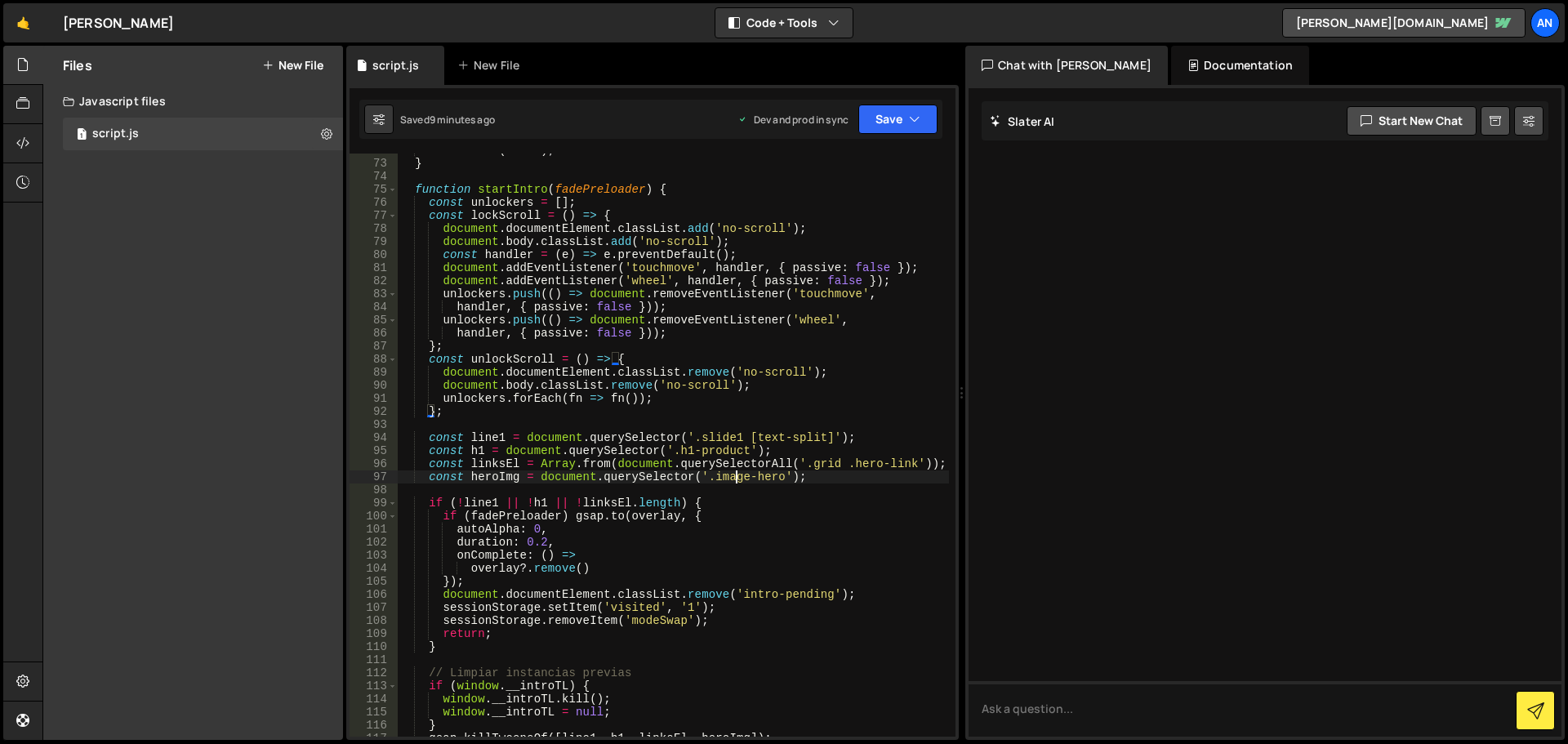
click at [736, 477] on div "startIntro ( false ) ; } function startIntro ( fadePreloader ) { const unlocker…" at bounding box center [673, 448] width 551 height 610
click at [492, 481] on div "startIntro ( false ) ; } function startIntro ( fadePreloader ) { const unlocker…" at bounding box center [673, 448] width 551 height 610
click at [753, 477] on div "startIntro ( false ) ; } function startIntro ( fadePreloader ) { const unlocker…" at bounding box center [673, 448] width 551 height 610
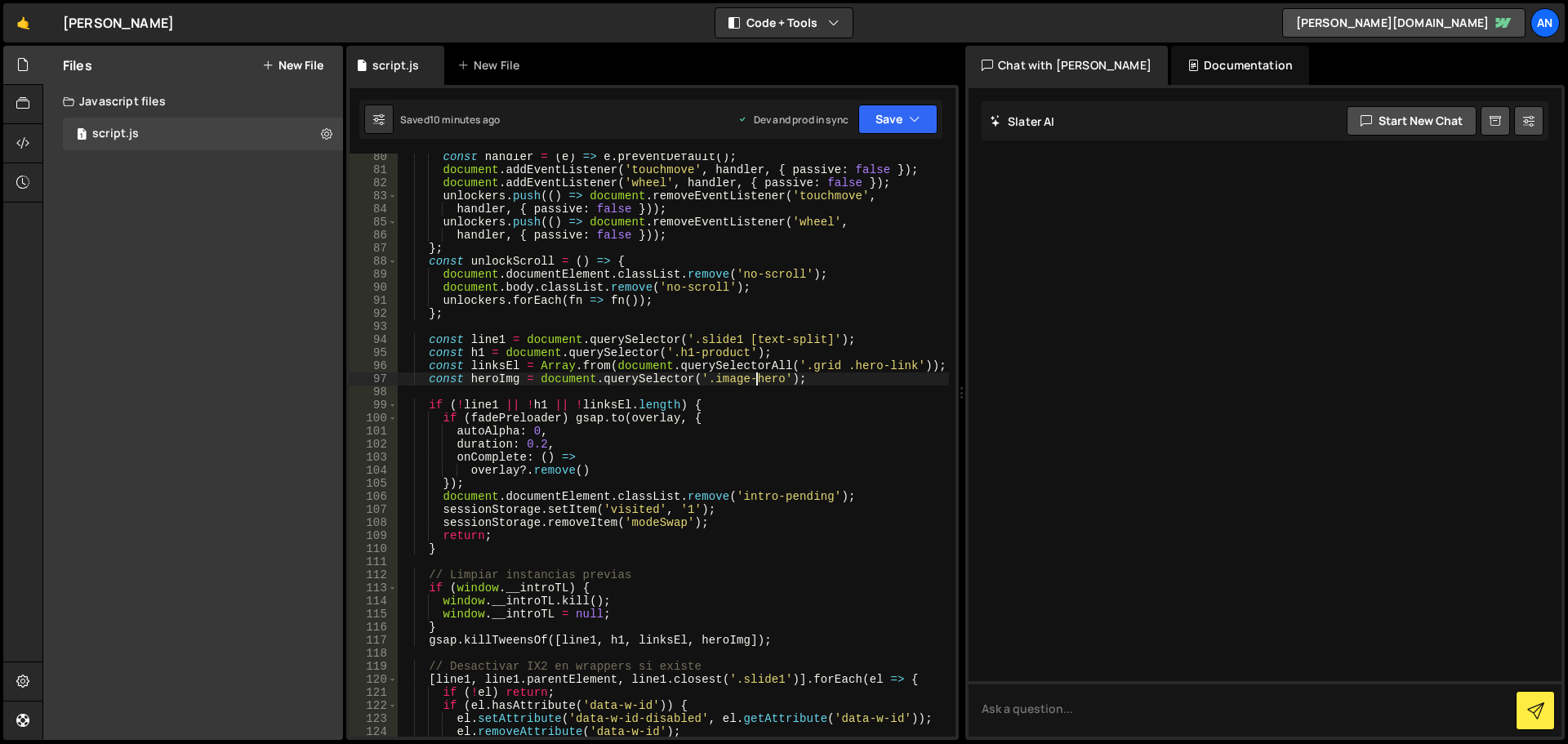
scroll to position [1128, 0]
click at [712, 404] on div "const handler = ( e ) => e . preventDefault ( ) ; document . addEventListener (…" at bounding box center [673, 454] width 551 height 610
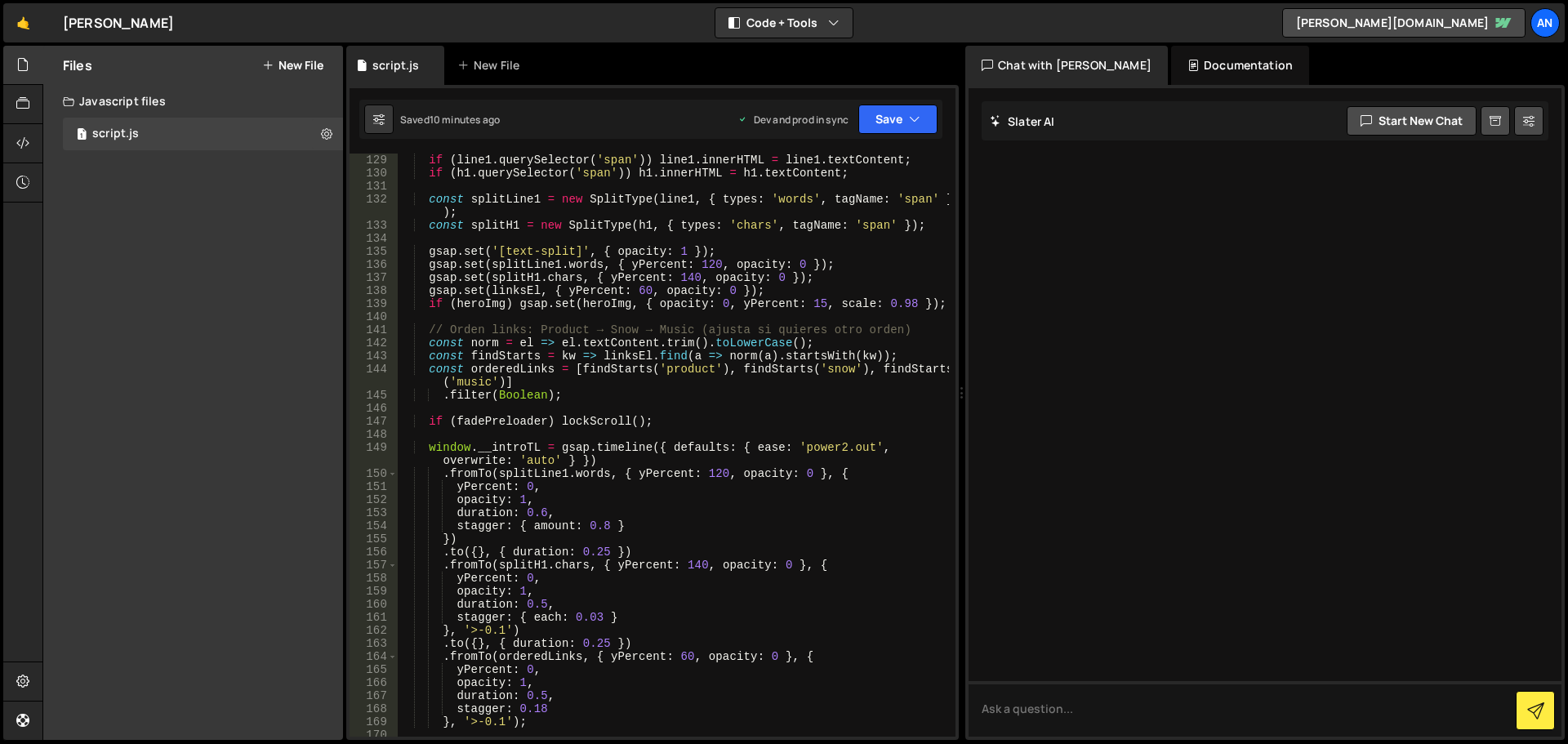
scroll to position [1813, 0]
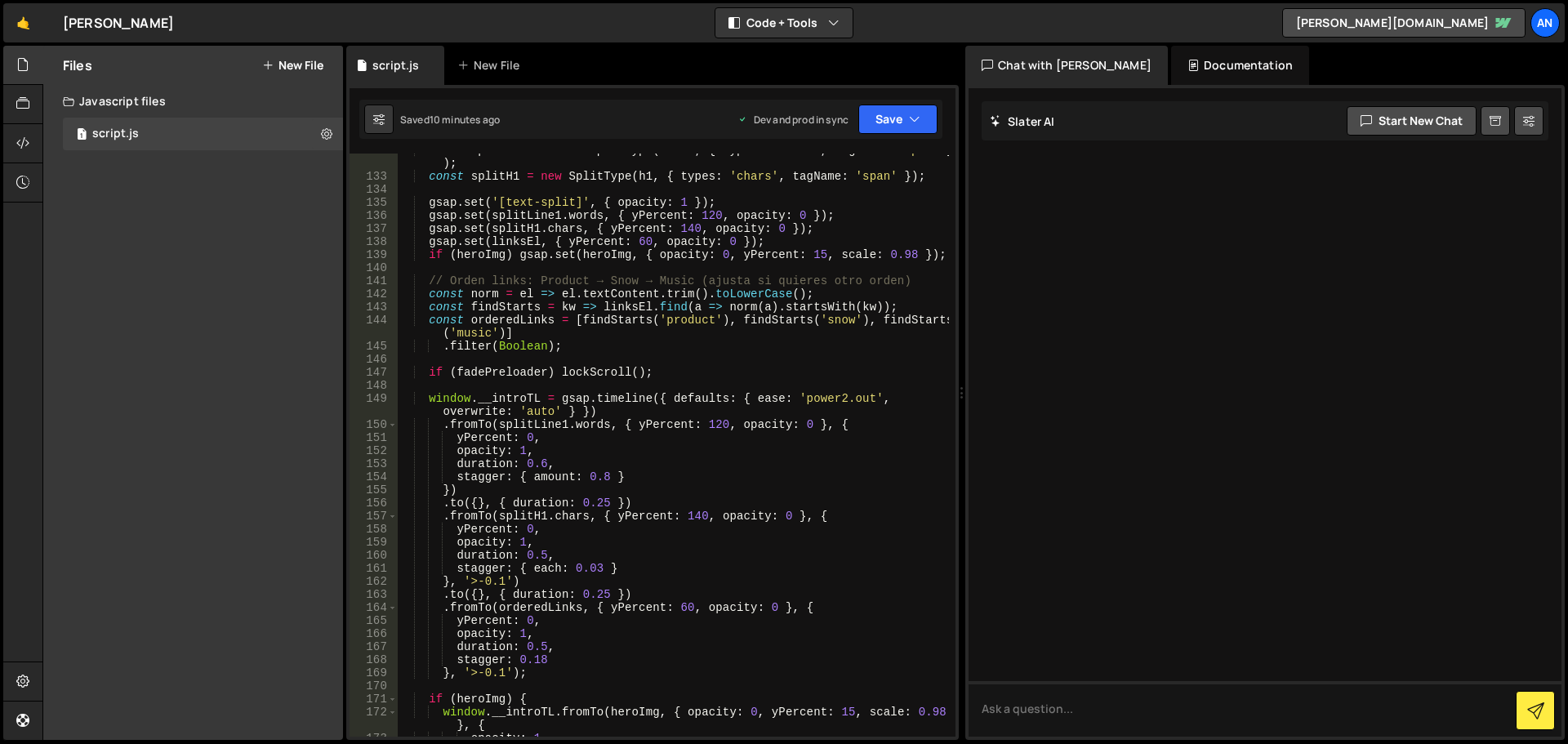
click at [838, 395] on div "const splitLine1 = new SplitType ( line1 , { types : 'words' , tagName : 'span'…" at bounding box center [673, 455] width 551 height 623
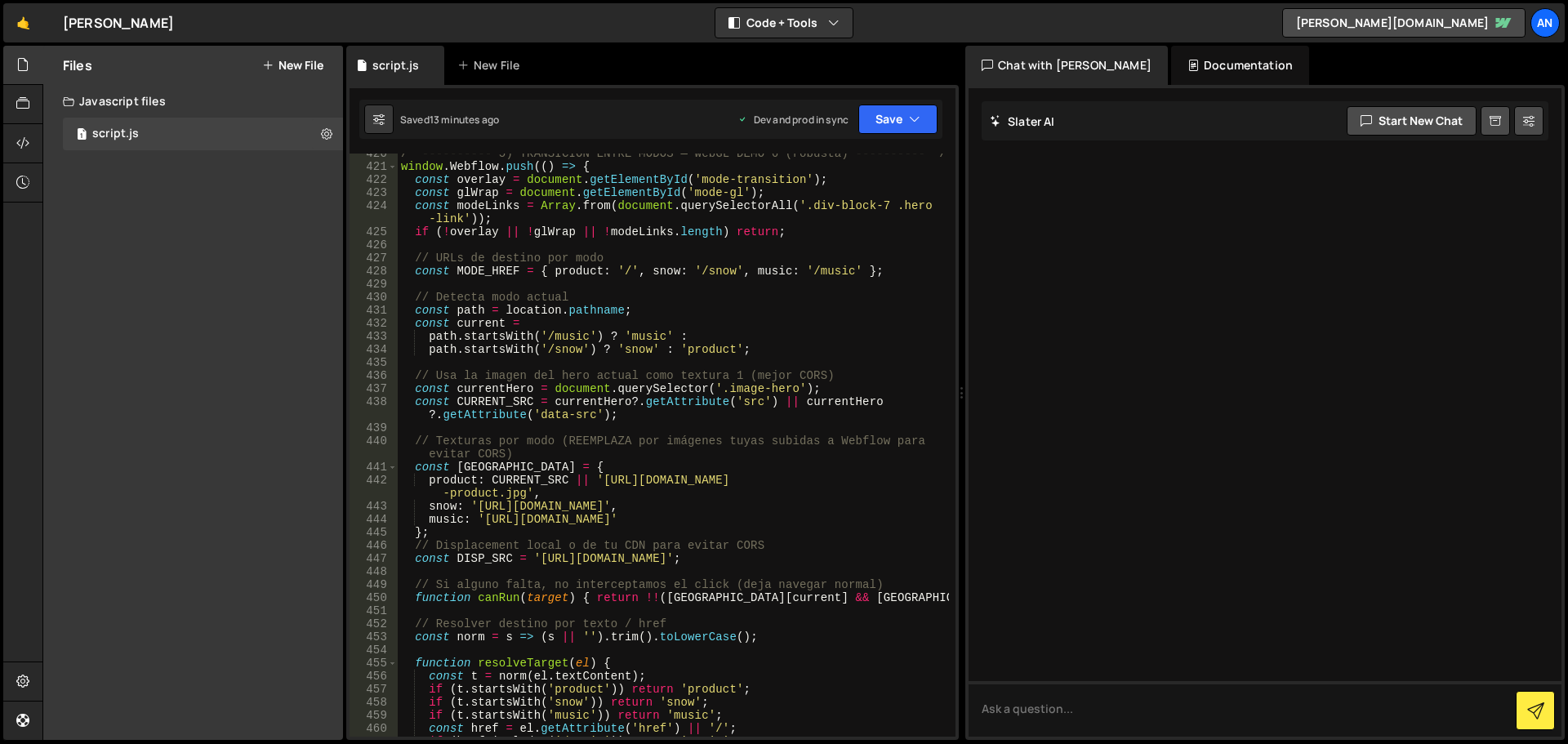
scroll to position [5833, 0]
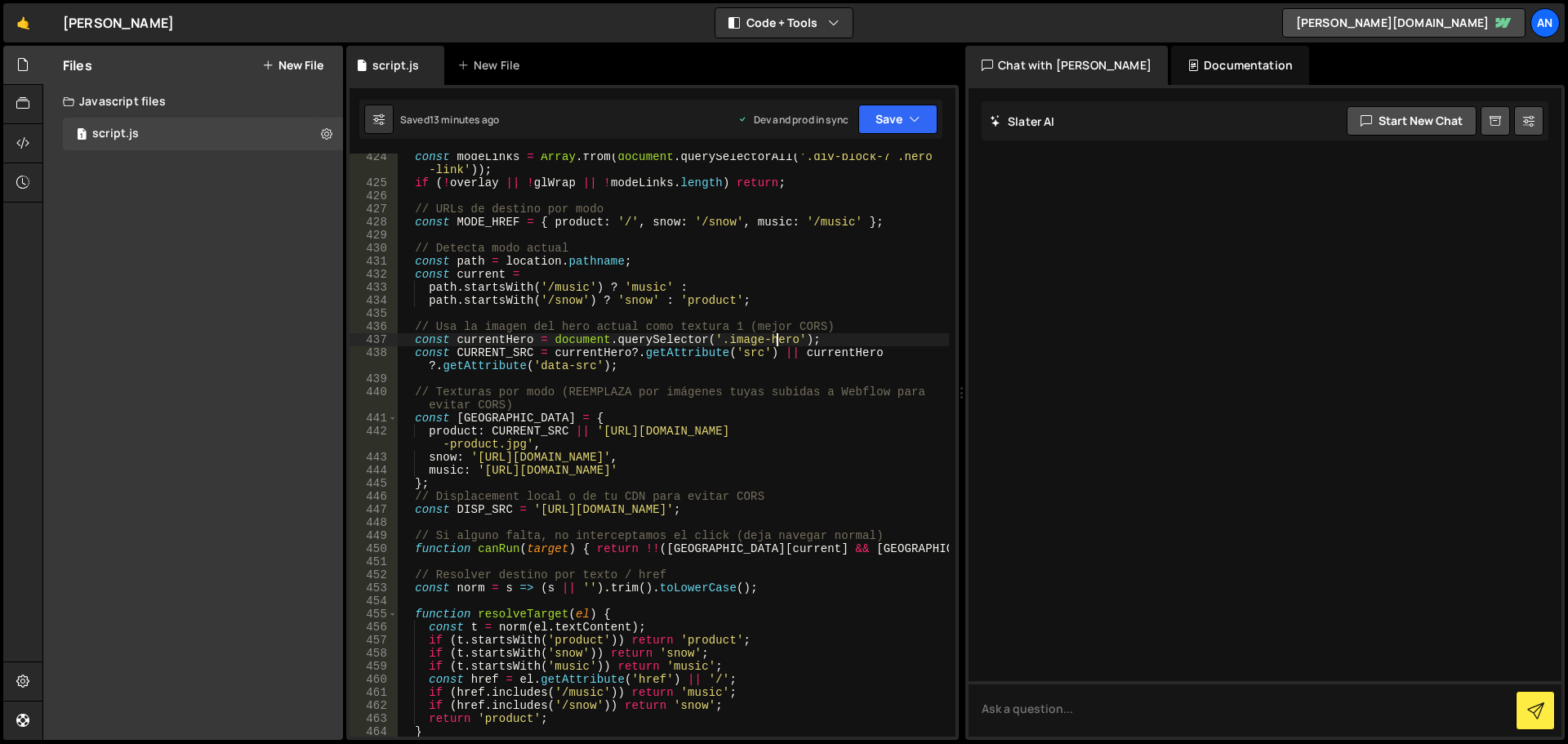
click at [778, 337] on div "const modeLinks = Array . from ( document . querySelectorAll ( '.div-block-7 .h…" at bounding box center [673, 461] width 551 height 623
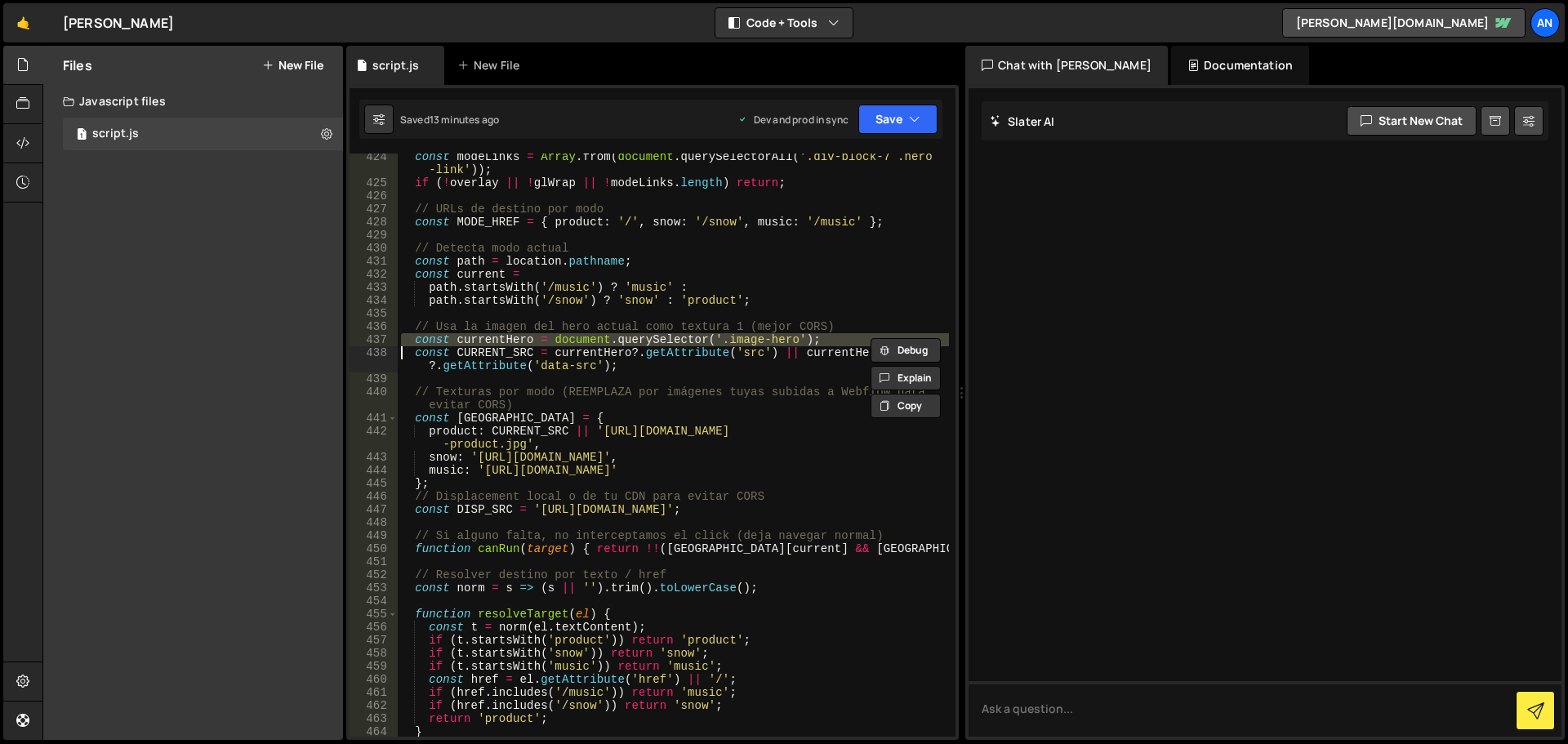
click at [747, 337] on div "const modeLinks = Array . from ( document . querySelectorAll ( '.div-block-7 .h…" at bounding box center [673, 445] width 551 height 584
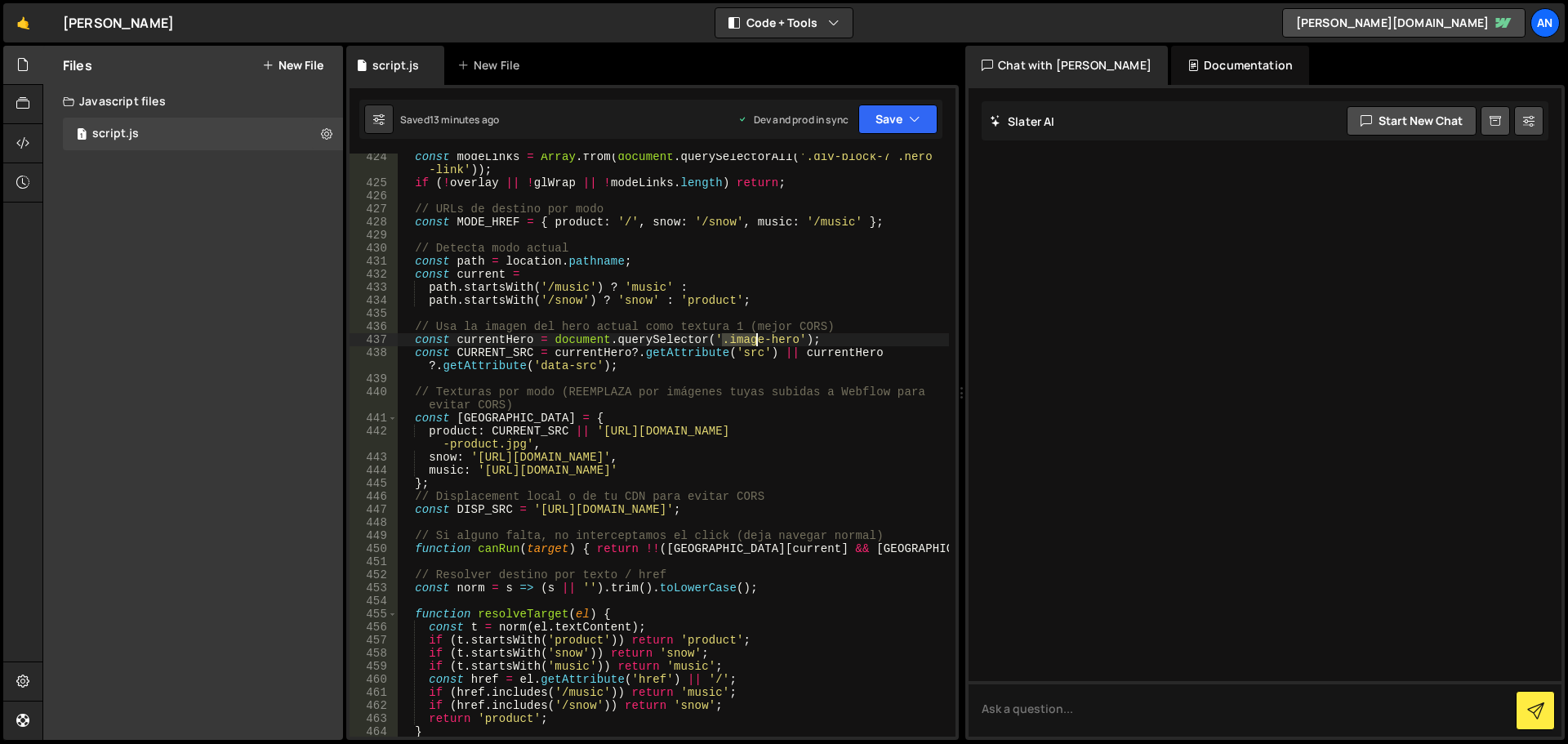
click at [747, 337] on div "const modeLinks = Array . from ( document . querySelectorAll ( '.div-block-7 .h…" at bounding box center [673, 461] width 551 height 623
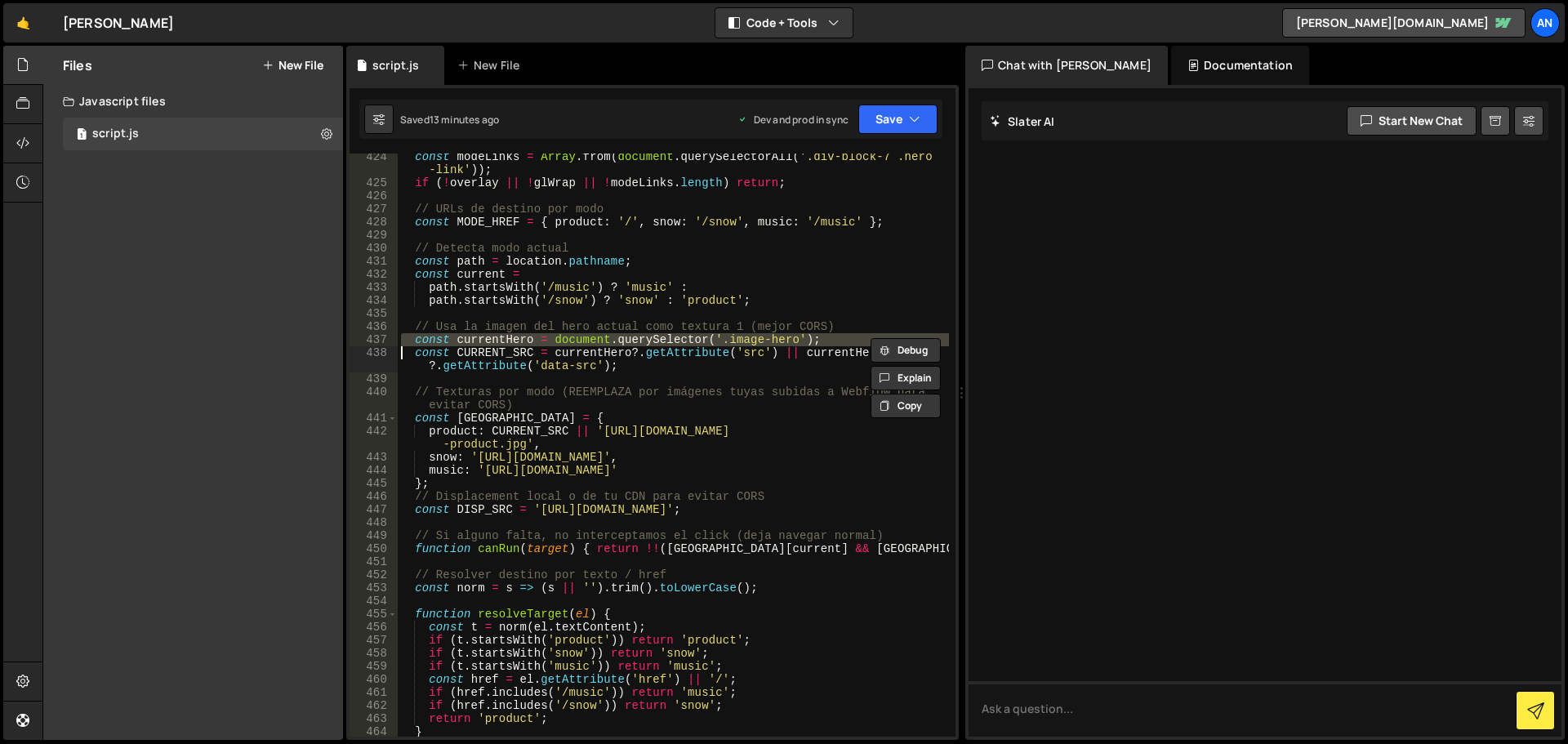
click at [730, 338] on div "const modeLinks = Array . from ( document . querySelectorAll ( '.div-block-7 .h…" at bounding box center [673, 445] width 551 height 584
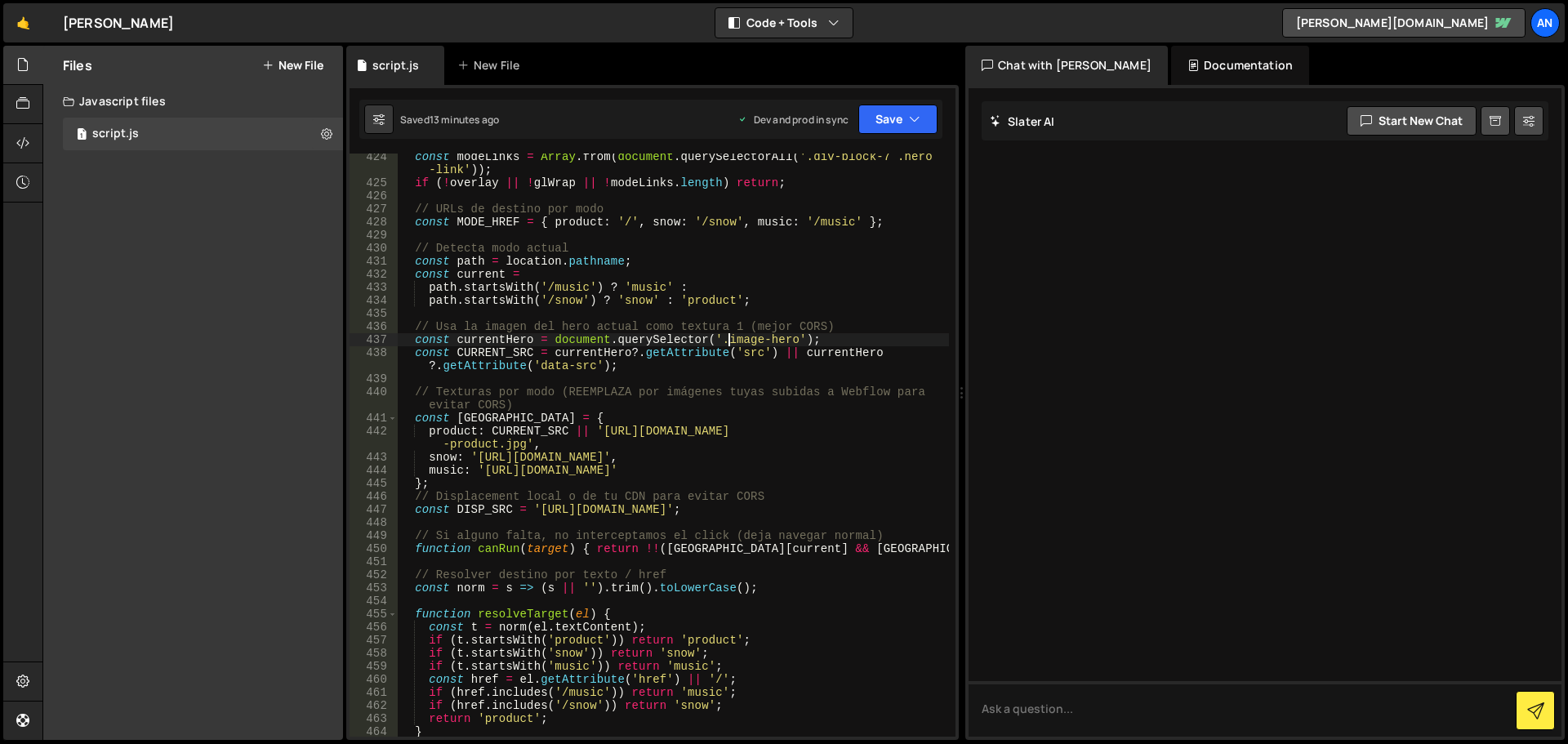
click at [753, 354] on div "const modeLinks = Array . from ( document . querySelectorAll ( '.div-block-7 .h…" at bounding box center [673, 461] width 551 height 623
click at [697, 435] on div "const modeLinks = Array . from ( document . querySelectorAll ( '.div-block-7 .h…" at bounding box center [673, 461] width 551 height 623
drag, startPoint x: 598, startPoint y: 430, endPoint x: 522, endPoint y: 445, distance: 77.5
click at [522, 445] on div "const modeLinks = Array . from ( document . querySelectorAll ( '.div-block-7 .h…" at bounding box center [673, 461] width 551 height 623
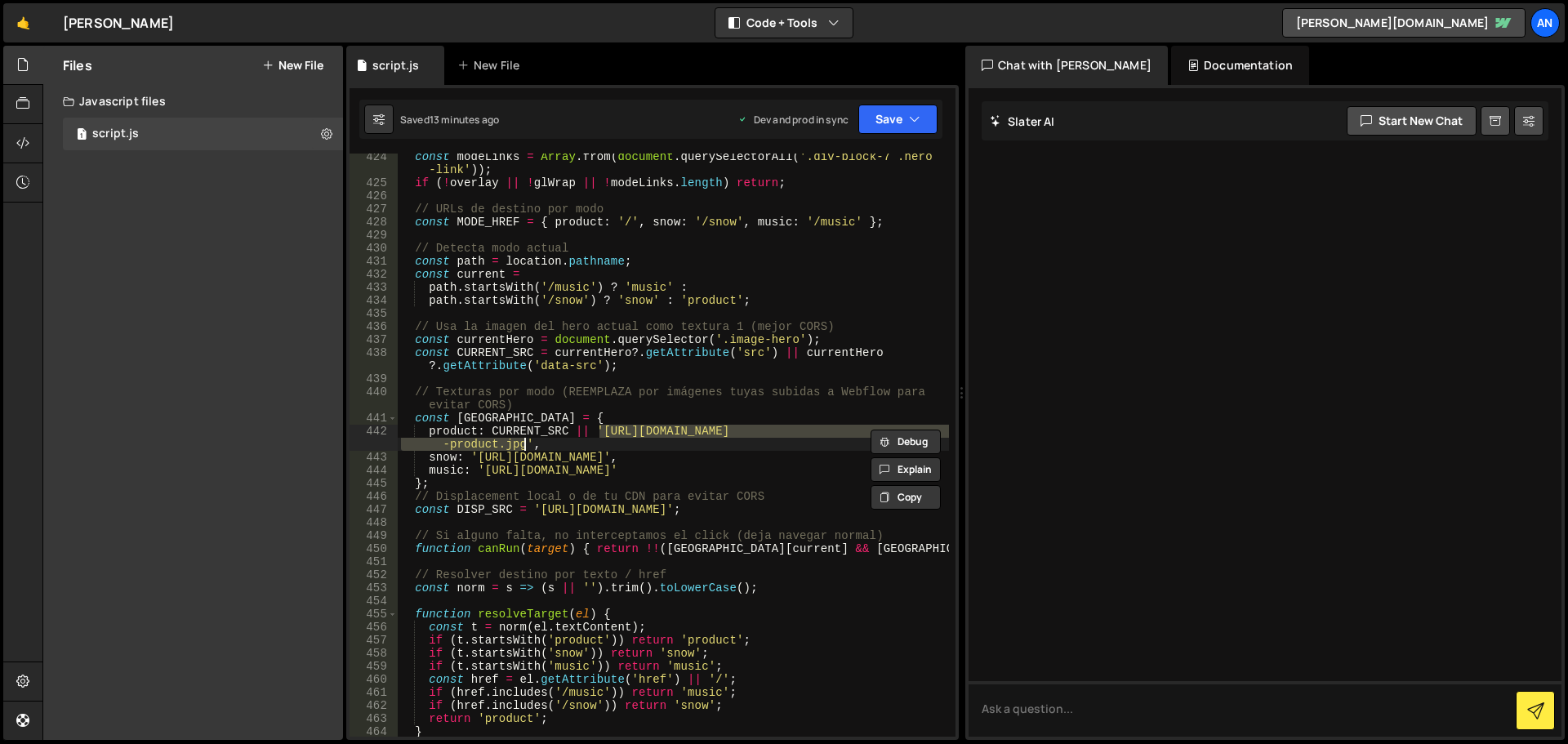
click at [737, 428] on div "const modeLinks = Array . from ( document . querySelectorAll ( '.div-block-7 .h…" at bounding box center [673, 445] width 551 height 584
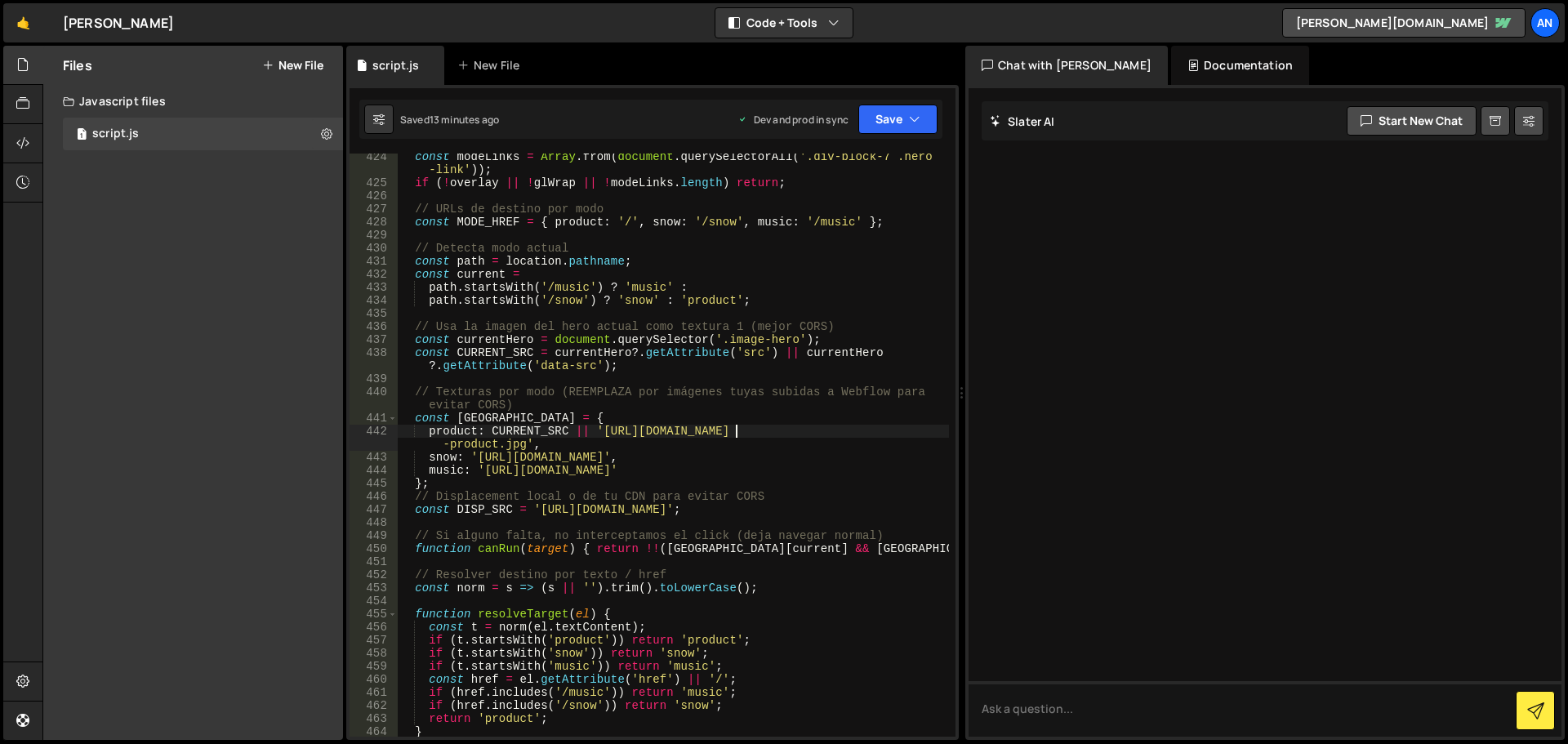
click at [663, 435] on div "const modeLinks = Array . from ( document . querySelectorAll ( '.div-block-7 .h…" at bounding box center [673, 461] width 551 height 623
drag, startPoint x: 600, startPoint y: 432, endPoint x: 524, endPoint y: 448, distance: 77.7
click at [524, 448] on div "const modeLinks = Array . from ( document . querySelectorAll ( '.div-block-7 .h…" at bounding box center [673, 461] width 551 height 623
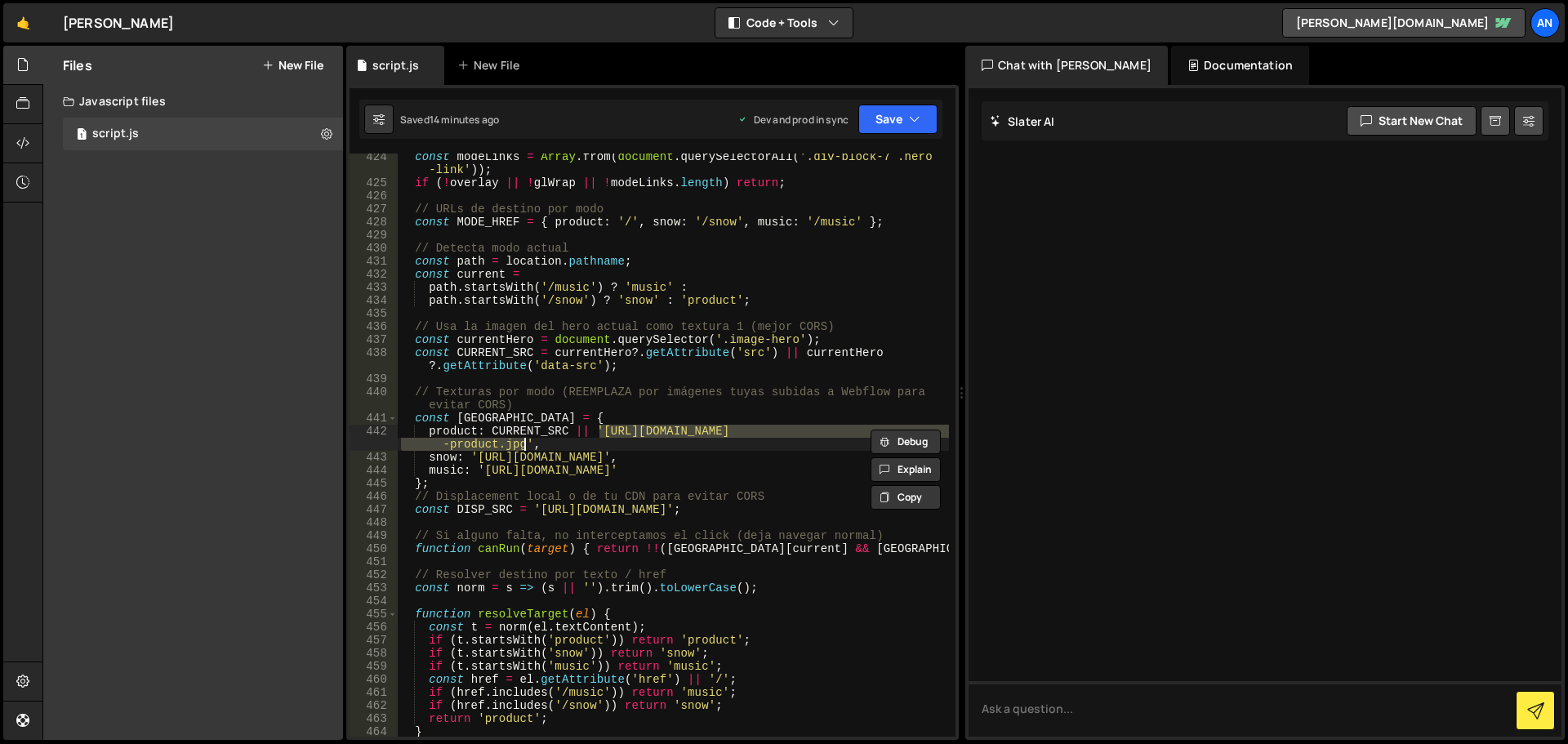
paste textarea "68adbf20c1e15b4e4936c43a/68b59964464db8fa567fa6ba_Hero%20background.avif"
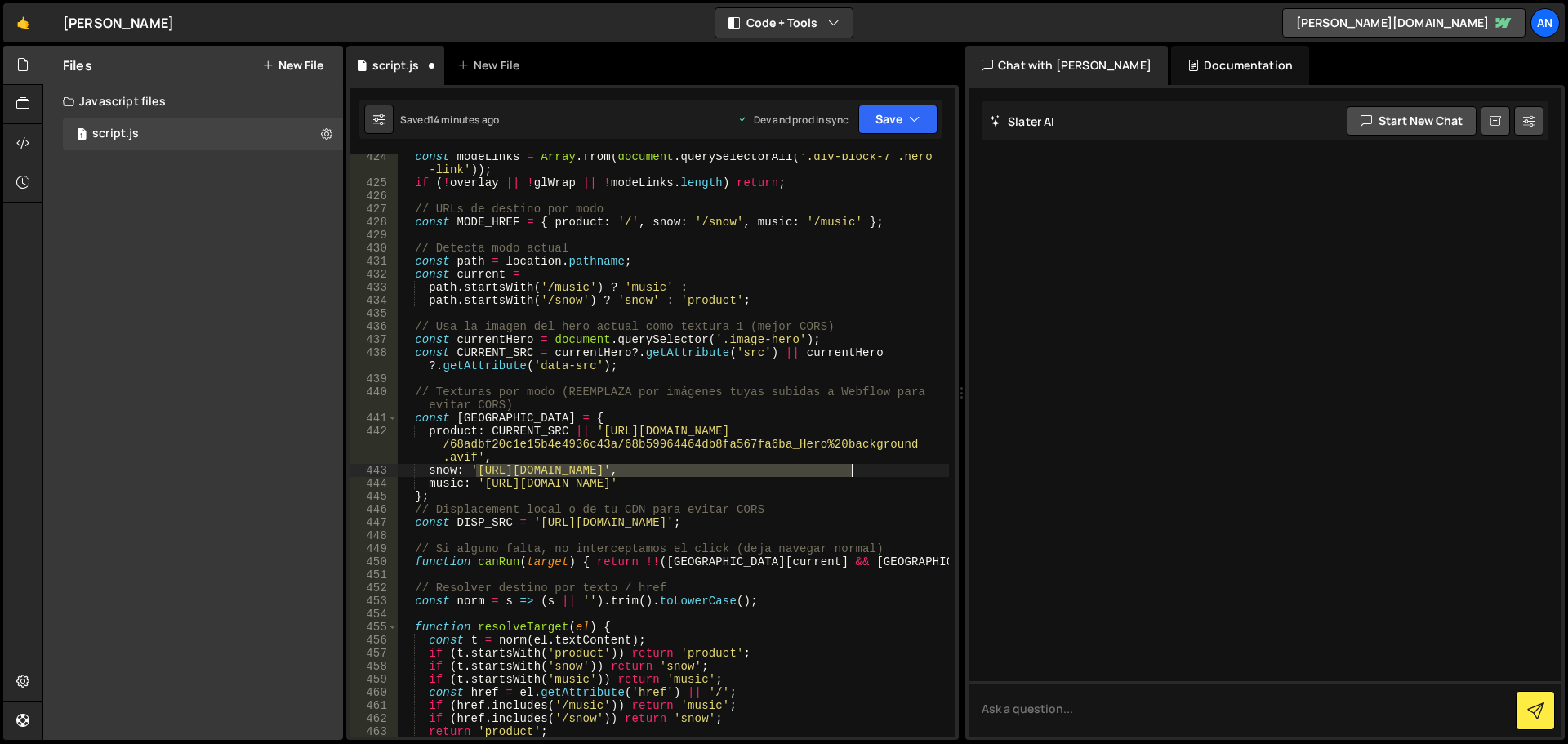
drag, startPoint x: 475, startPoint y: 473, endPoint x: 854, endPoint y: 473, distance: 379.0
click at [854, 473] on div "const modeLinks = Array . from ( document . querySelectorAll ( '.div-block-7 .h…" at bounding box center [673, 461] width 551 height 623
click at [484, 469] on div "const modeLinks = Array . from ( document . querySelectorAll ( '.div-block-7 .h…" at bounding box center [673, 445] width 551 height 584
drag, startPoint x: 475, startPoint y: 470, endPoint x: 849, endPoint y: 466, distance: 374.0
click at [849, 466] on div "const modeLinks = Array . from ( document . querySelectorAll ( '.div-block-7 .h…" at bounding box center [673, 461] width 551 height 623
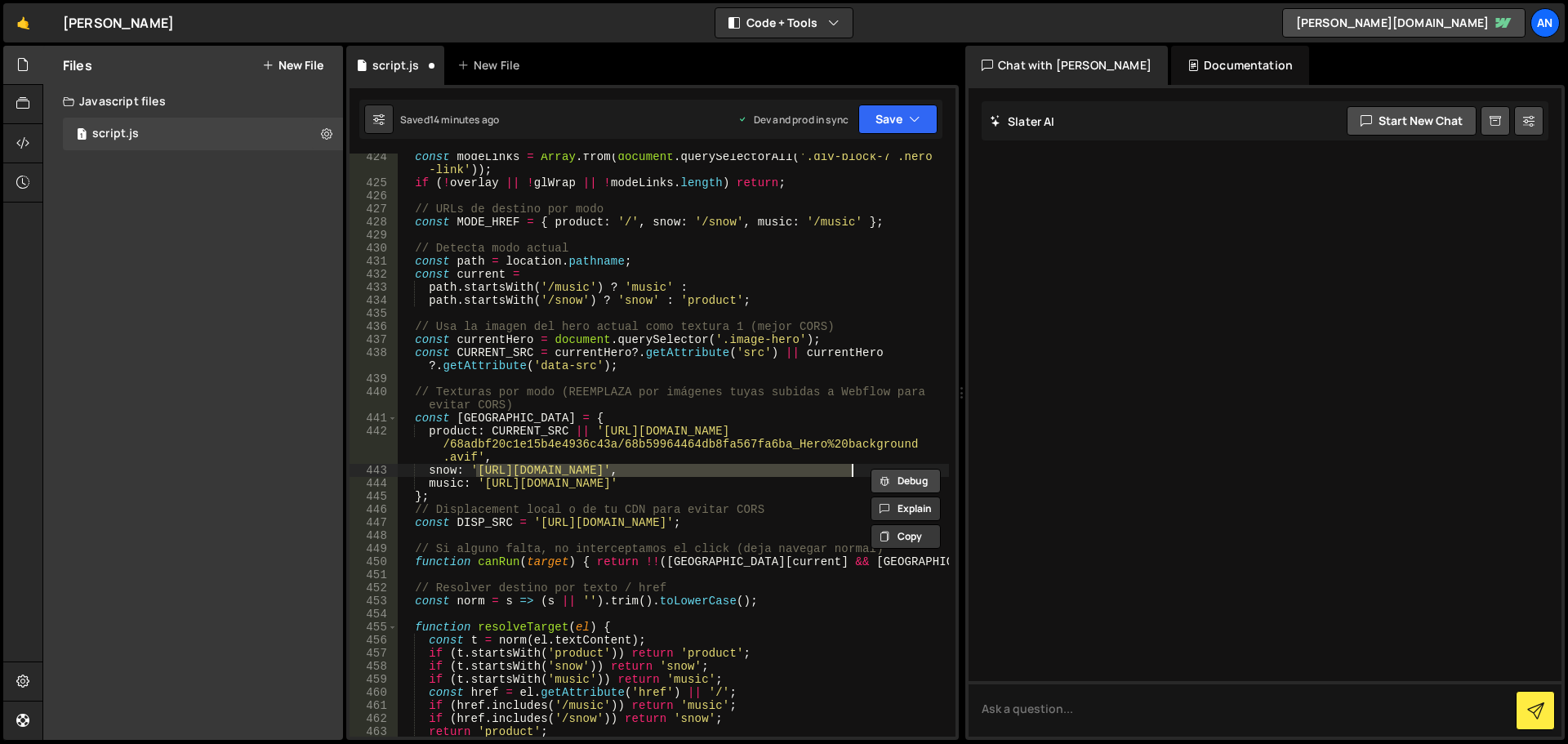
paste textarea "68adbf20c1e15b4e4936c43a/68b5c40d3fb91d90817982a5_magnific-KCEw1aRUJP1HAuwfEgpl…"
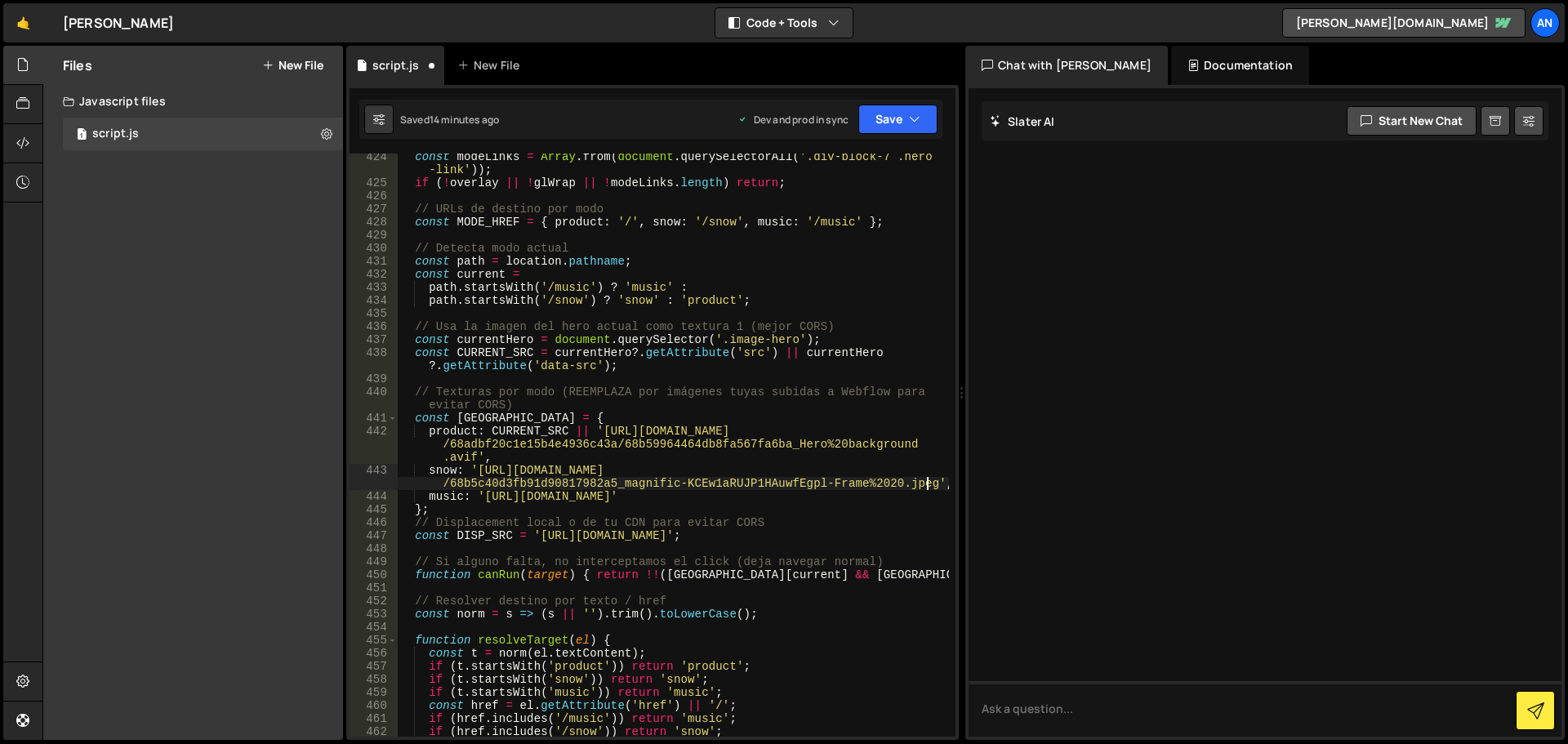
click at [504, 502] on div "const modeLinks = Array . from ( document . querySelectorAll ( '.div-block-7 .h…" at bounding box center [673, 461] width 551 height 623
drag, startPoint x: 481, startPoint y: 496, endPoint x: 867, endPoint y: 497, distance: 386.0
click at [867, 497] on div "const modeLinks = Array . from ( document . querySelectorAll ( '.div-block-7 .h…" at bounding box center [673, 461] width 551 height 623
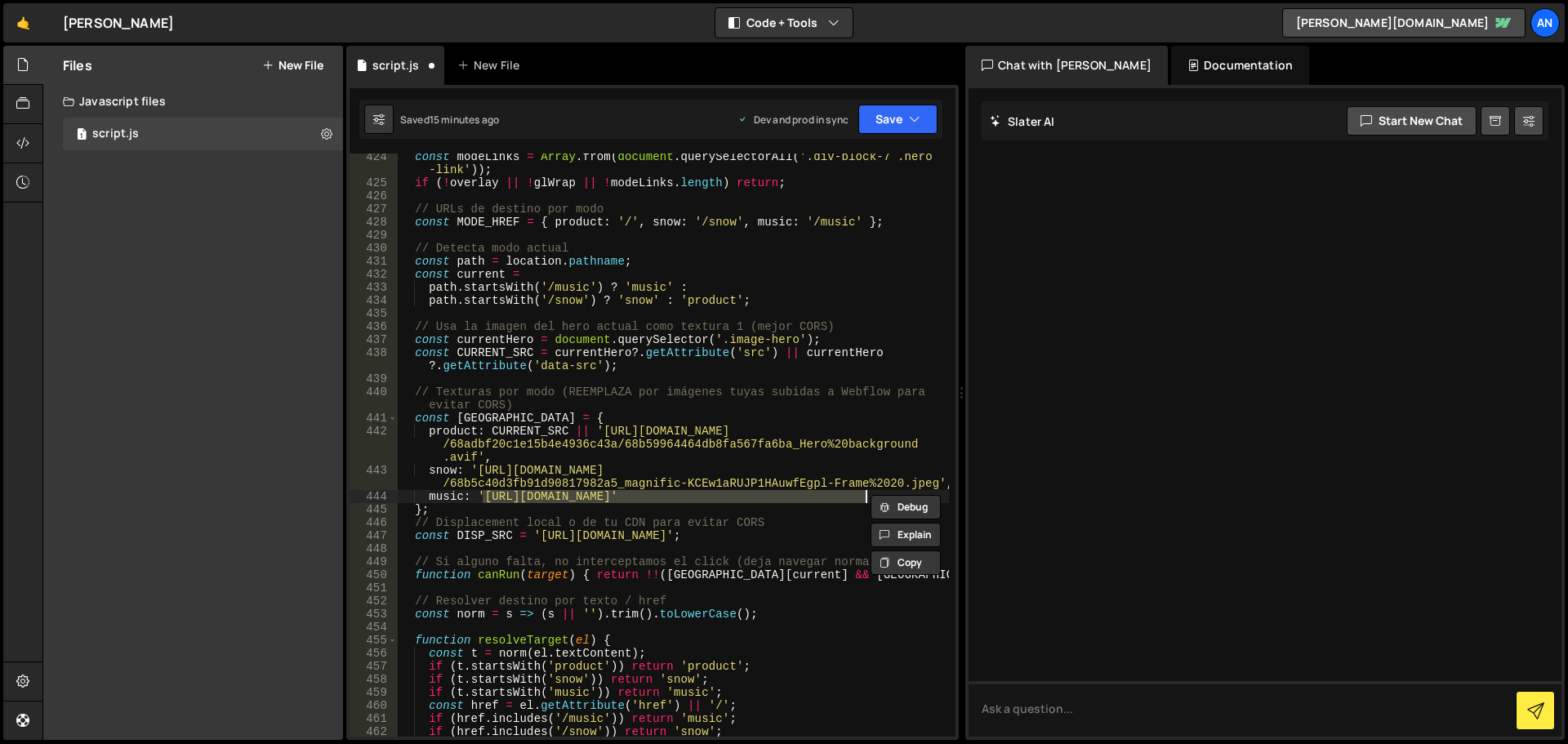
click at [533, 499] on div "const modeLinks = Array . from ( document . querySelectorAll ( '.div-block-7 .h…" at bounding box center [673, 445] width 551 height 584
drag, startPoint x: 481, startPoint y: 498, endPoint x: 867, endPoint y: 495, distance: 386.0
click at [867, 495] on div "const modeLinks = Array . from ( document . querySelectorAll ( '.div-block-7 .h…" at bounding box center [673, 461] width 551 height 623
click at [477, 500] on div "const modeLinks = Array . from ( document . querySelectorAll ( '.div-block-7 .h…" at bounding box center [673, 461] width 551 height 623
drag, startPoint x: 483, startPoint y: 500, endPoint x: 864, endPoint y: 496, distance: 381.0
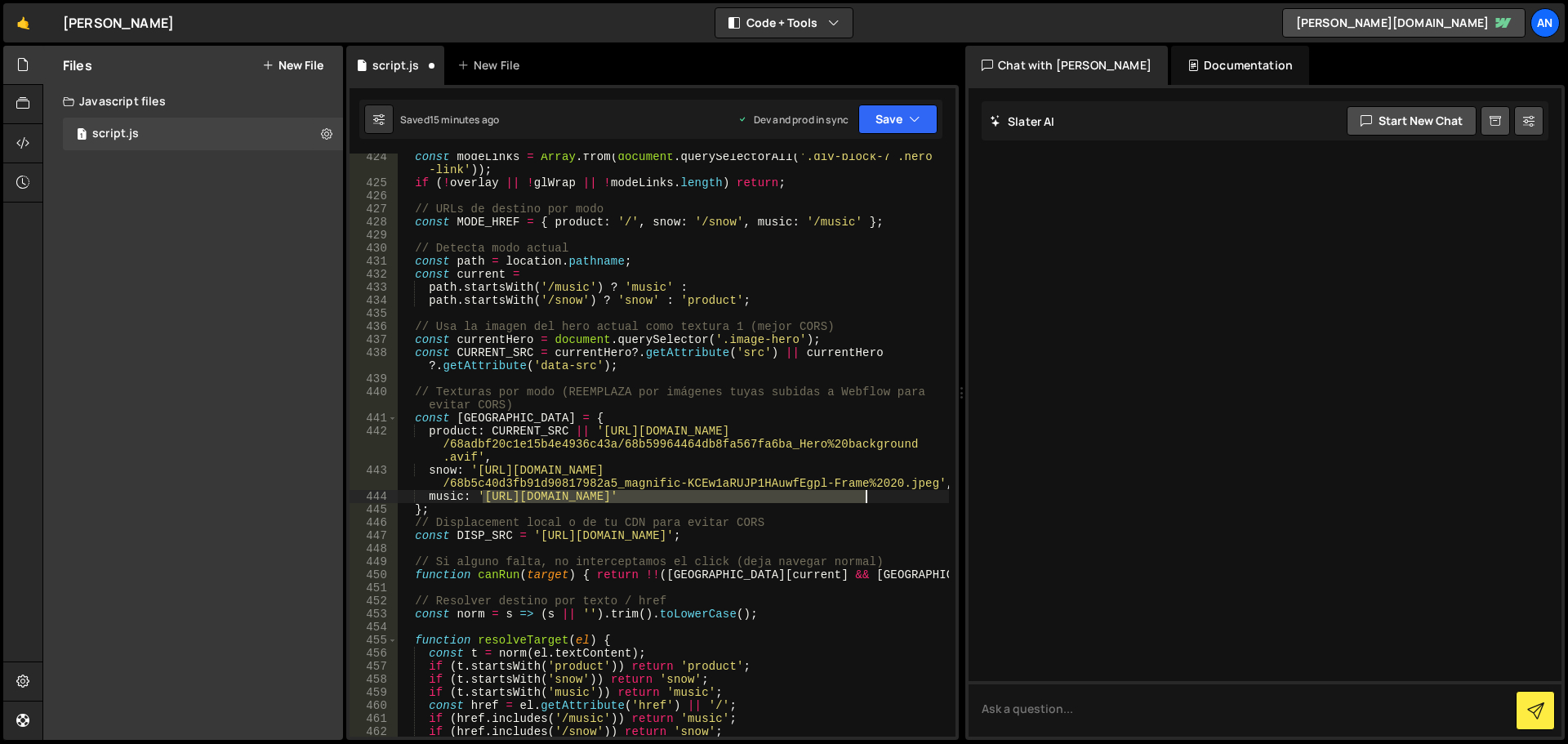
click at [864, 496] on div "const modeLinks = Array . from ( document . querySelectorAll ( '.div-block-7 .h…" at bounding box center [673, 461] width 551 height 623
paste textarea "68adbf20c1e15b4e4936c43a/68b5c320406a68863c63dcf7_magnific-1HU92mDVHf67TE7lFTiq…"
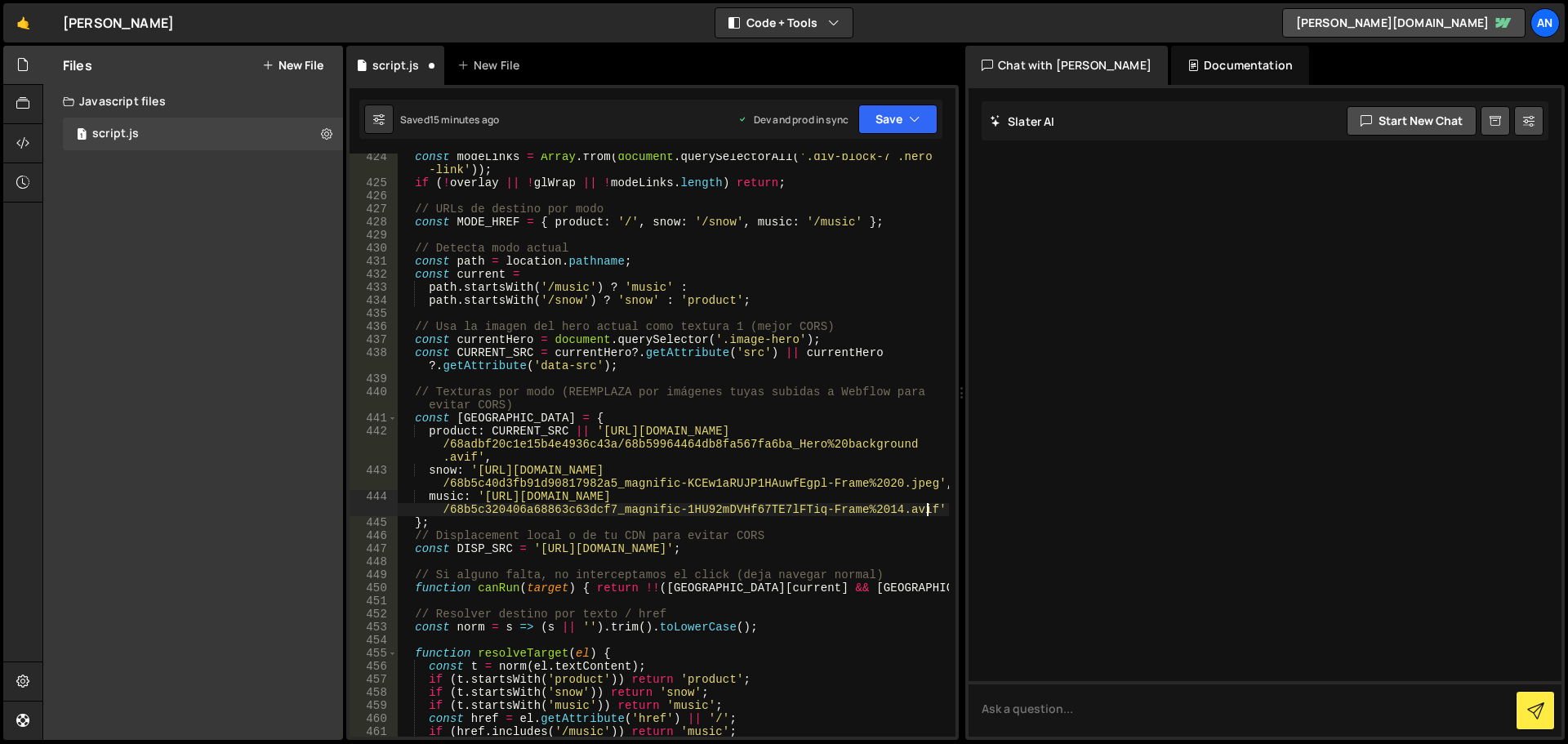
click at [664, 488] on div "const modeLinks = Array . from ( document . querySelectorAll ( '.div-block-7 .h…" at bounding box center [673, 461] width 551 height 623
click at [890, 115] on button "Save" at bounding box center [897, 119] width 79 height 30
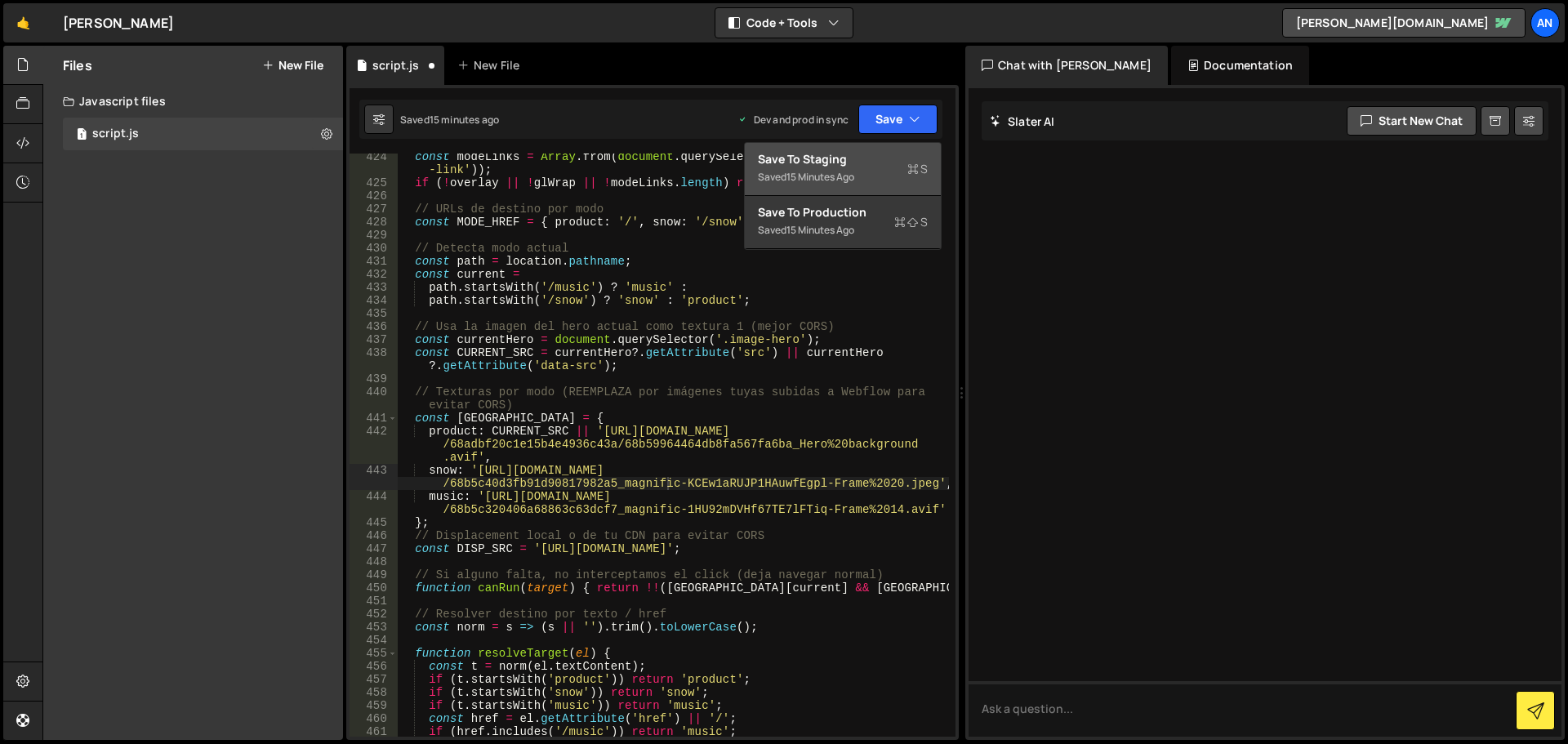
click at [857, 163] on div "Save to Staging S" at bounding box center [842, 159] width 170 height 17
type textarea "'[URL][DOMAIN_NAME]',"
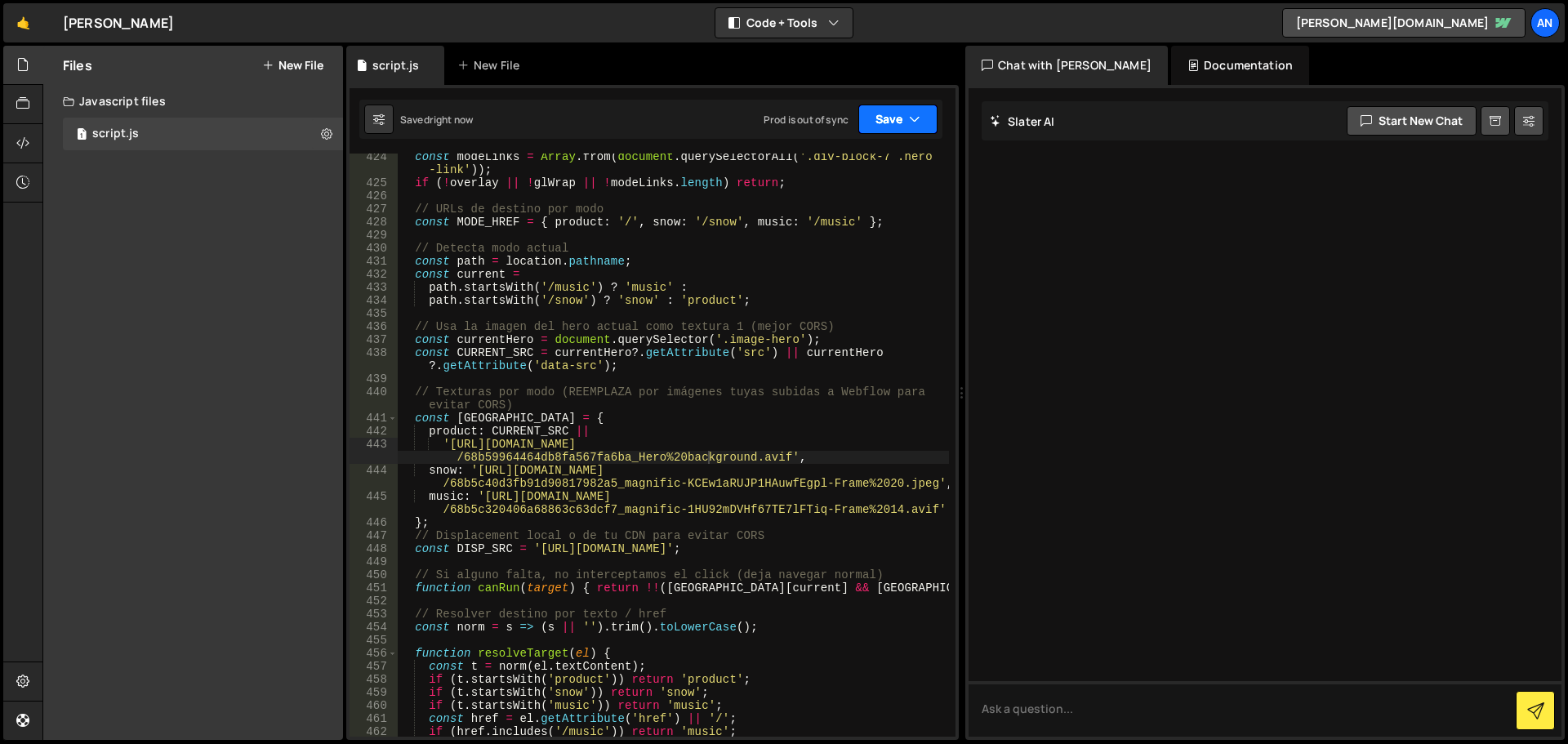
click at [870, 122] on button "Save" at bounding box center [897, 119] width 79 height 30
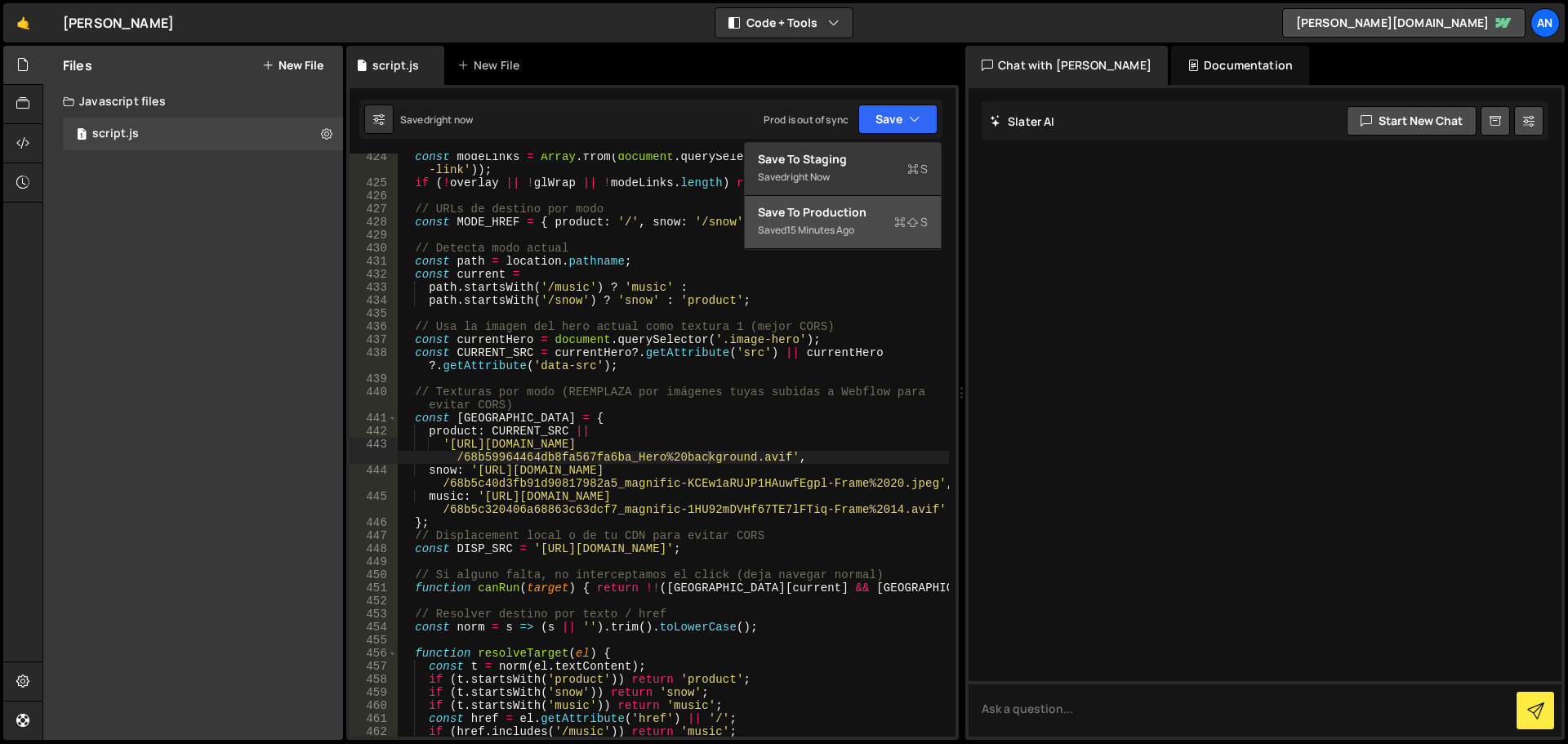
click at [855, 227] on div "15 minutes ago" at bounding box center [821, 230] width 68 height 14
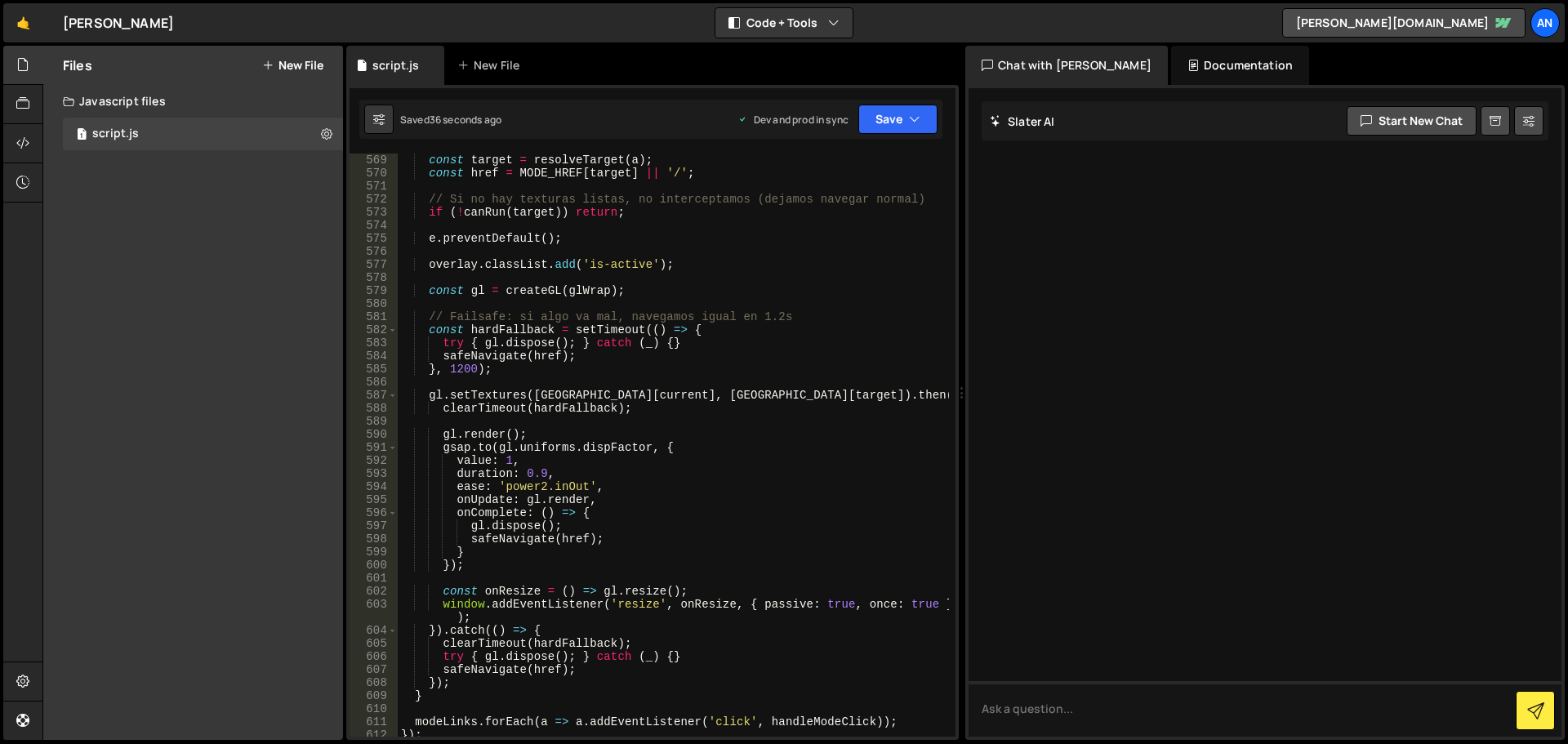
scroll to position [7793, 0]
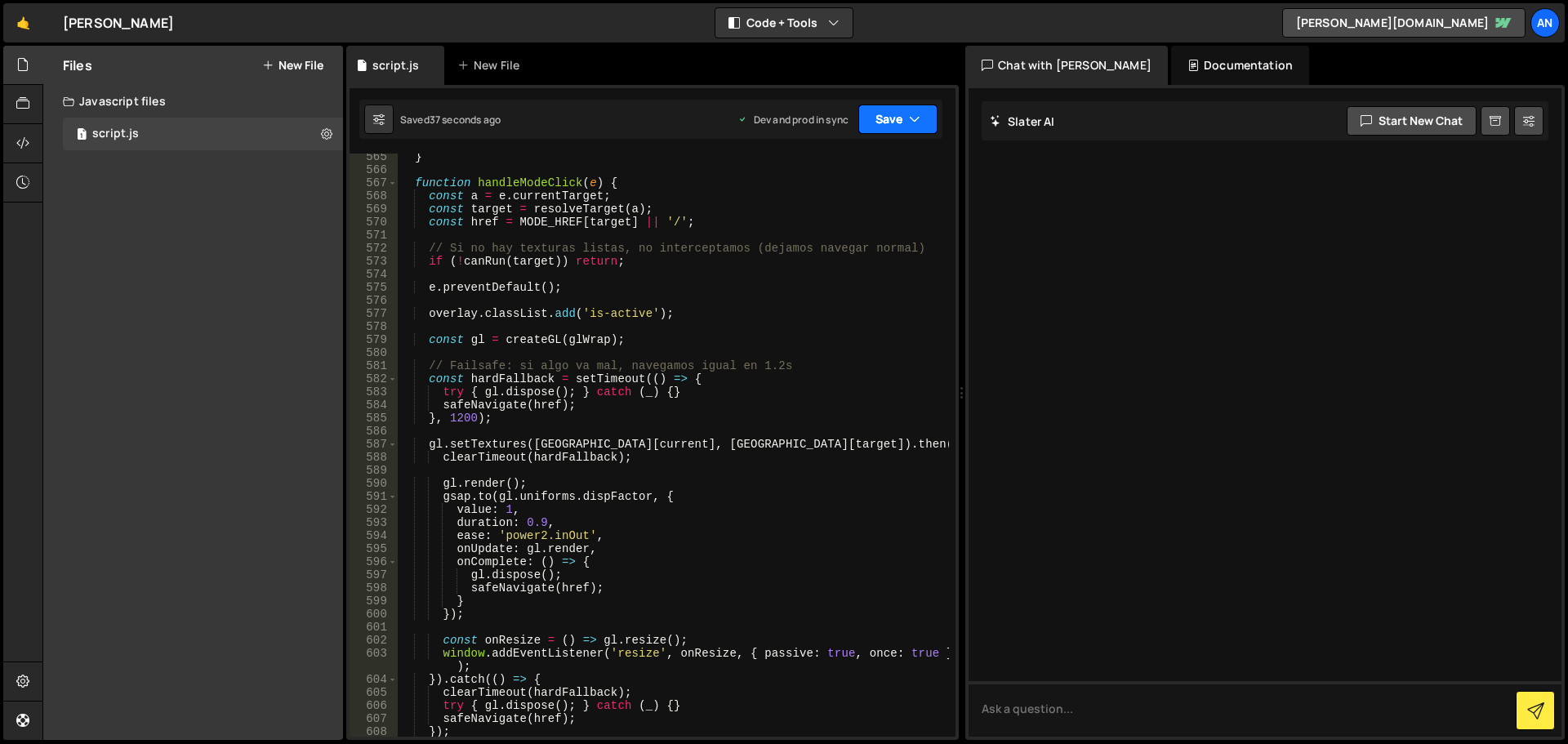
click at [880, 124] on button "Save" at bounding box center [897, 119] width 79 height 30
